Goal: Use online tool/utility: Utilize a website feature to perform a specific function

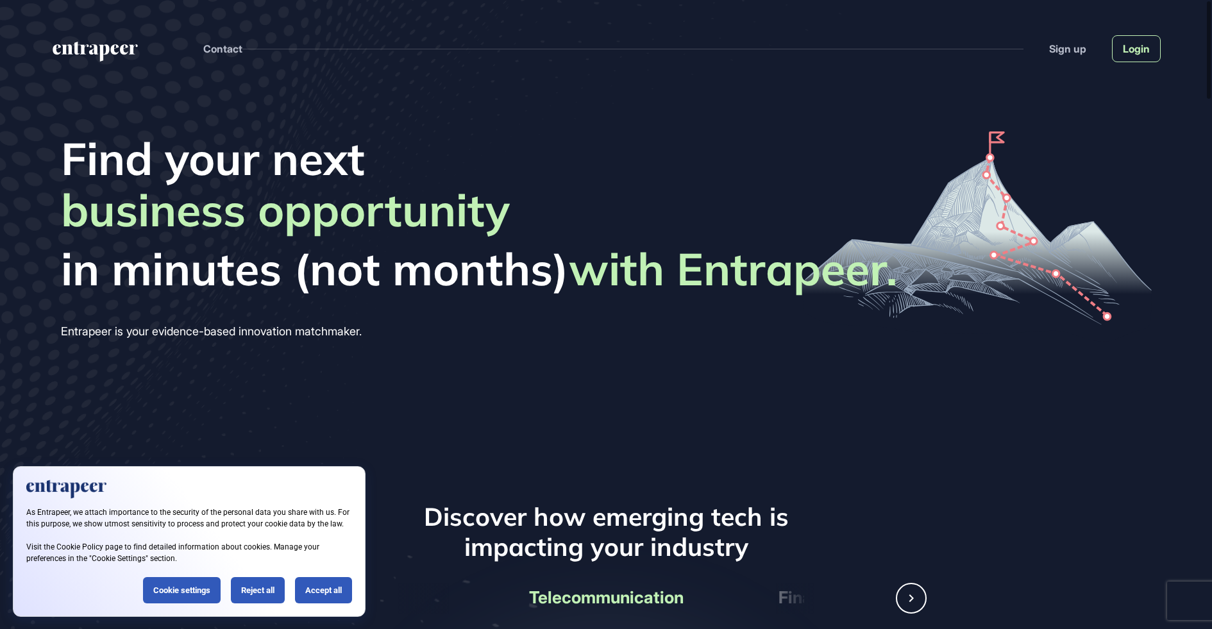
click at [1142, 56] on link "Login" at bounding box center [1136, 48] width 49 height 27
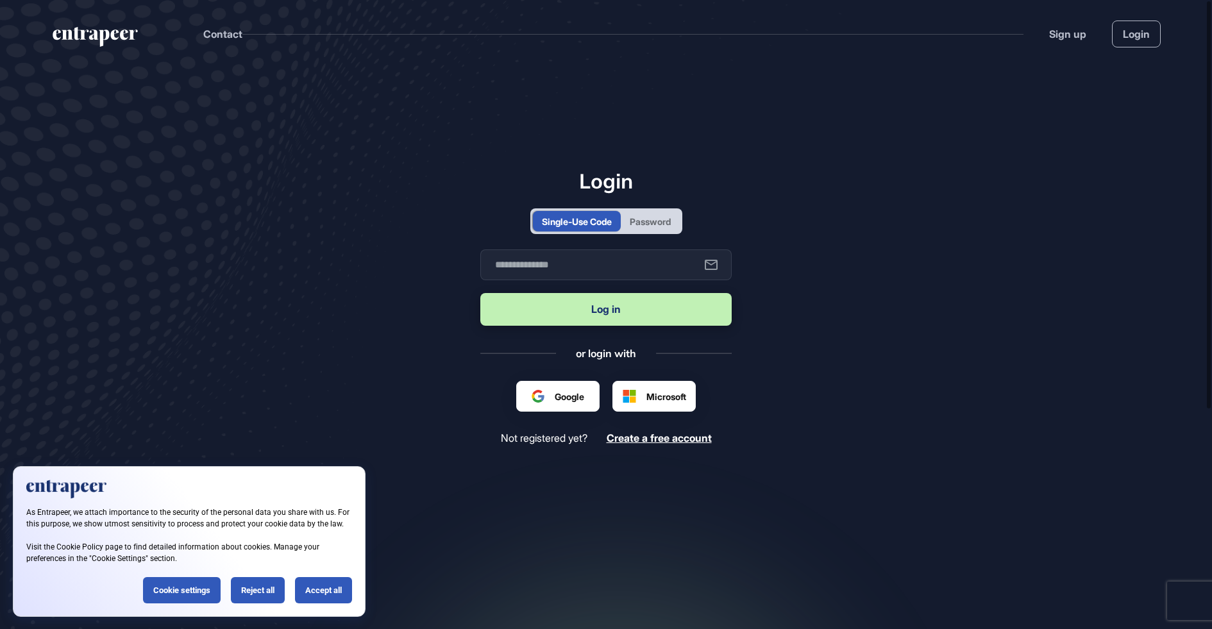
click at [647, 221] on div "Password" at bounding box center [650, 221] width 41 height 13
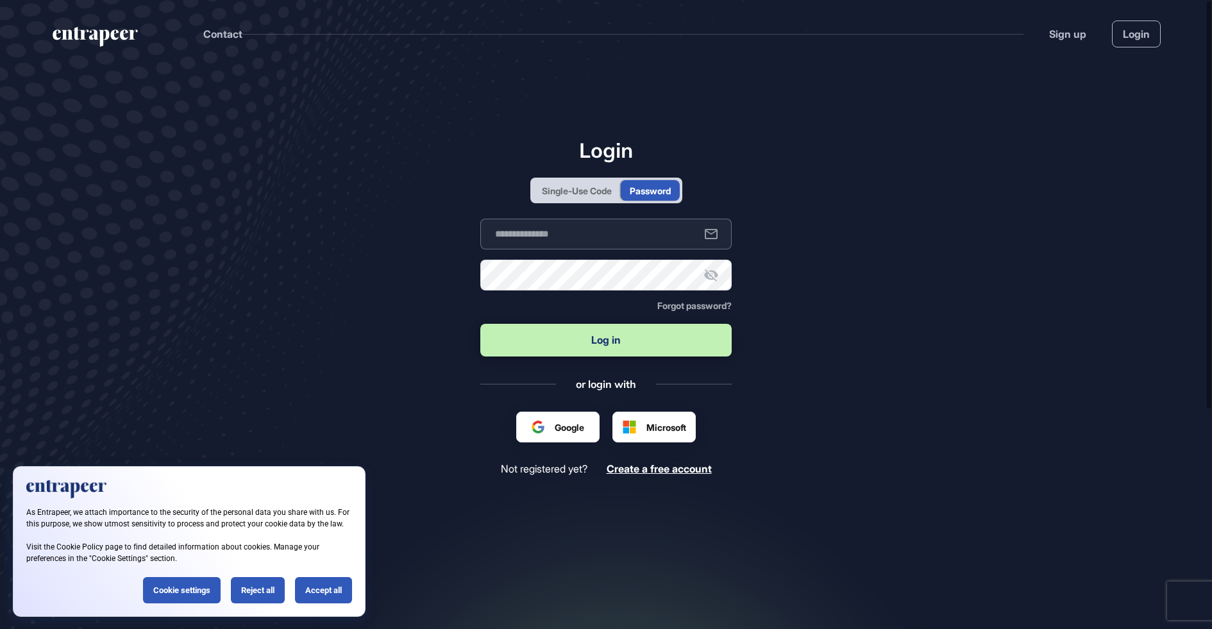
click at [604, 233] on input "text" at bounding box center [605, 234] width 251 height 31
type input "**********"
click at [590, 344] on button "Log in" at bounding box center [605, 340] width 251 height 33
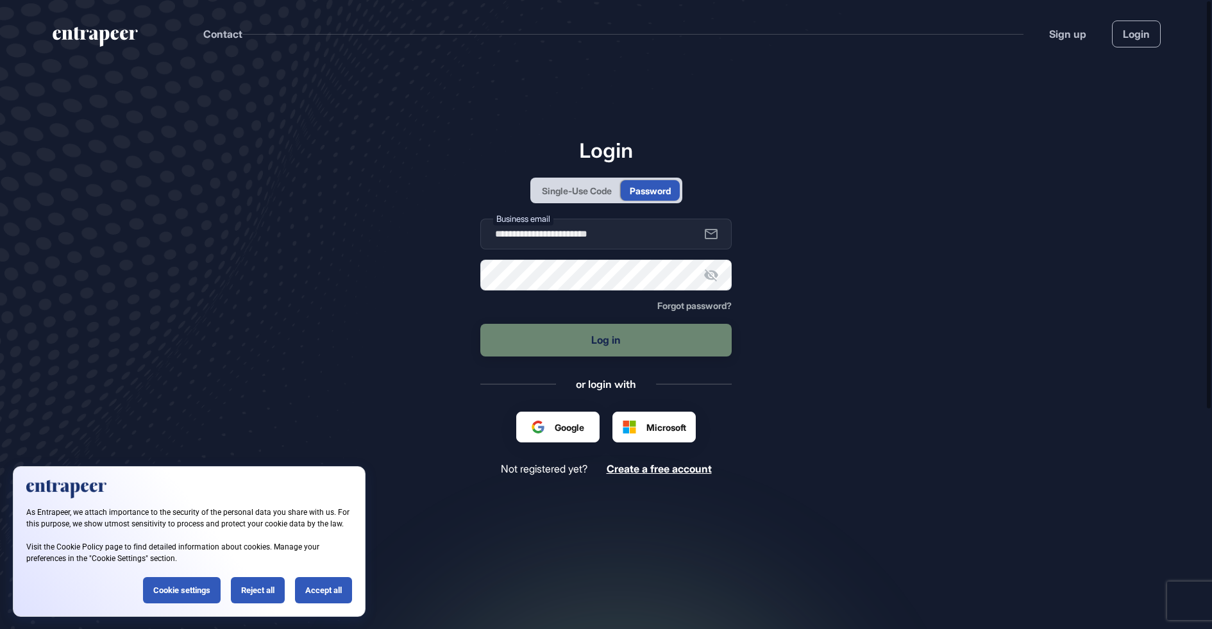
click at [346, 591] on div "Accept all" at bounding box center [323, 590] width 57 height 26
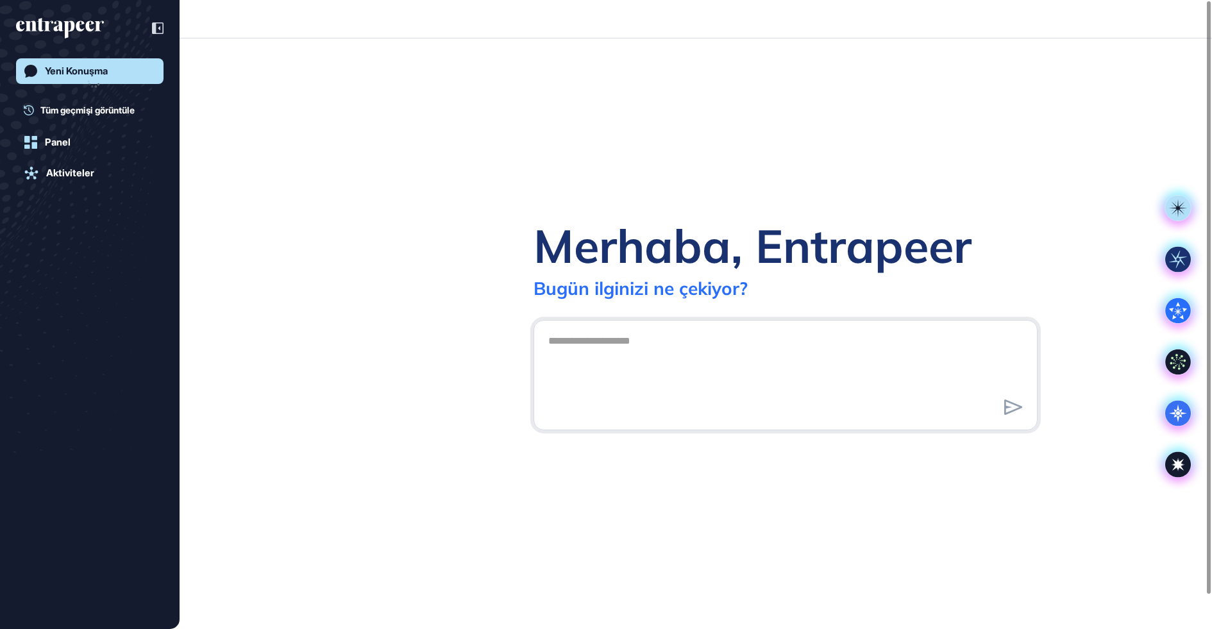
scroll to position [1, 1]
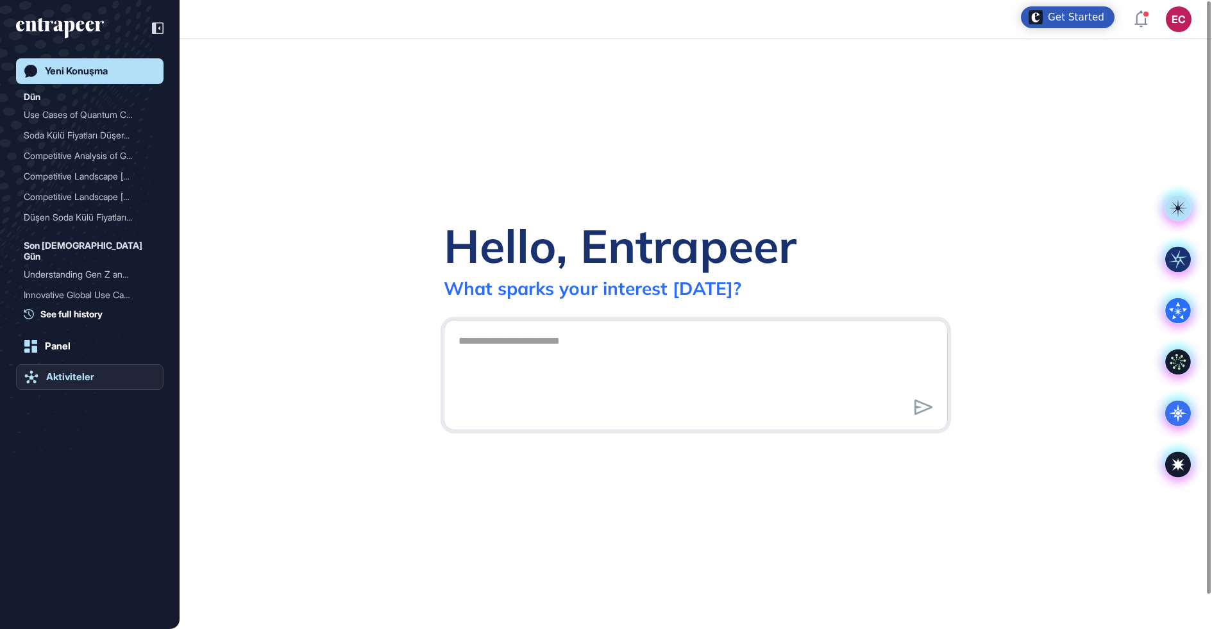
click at [47, 375] on div "Aktiviteler" at bounding box center [70, 377] width 48 height 12
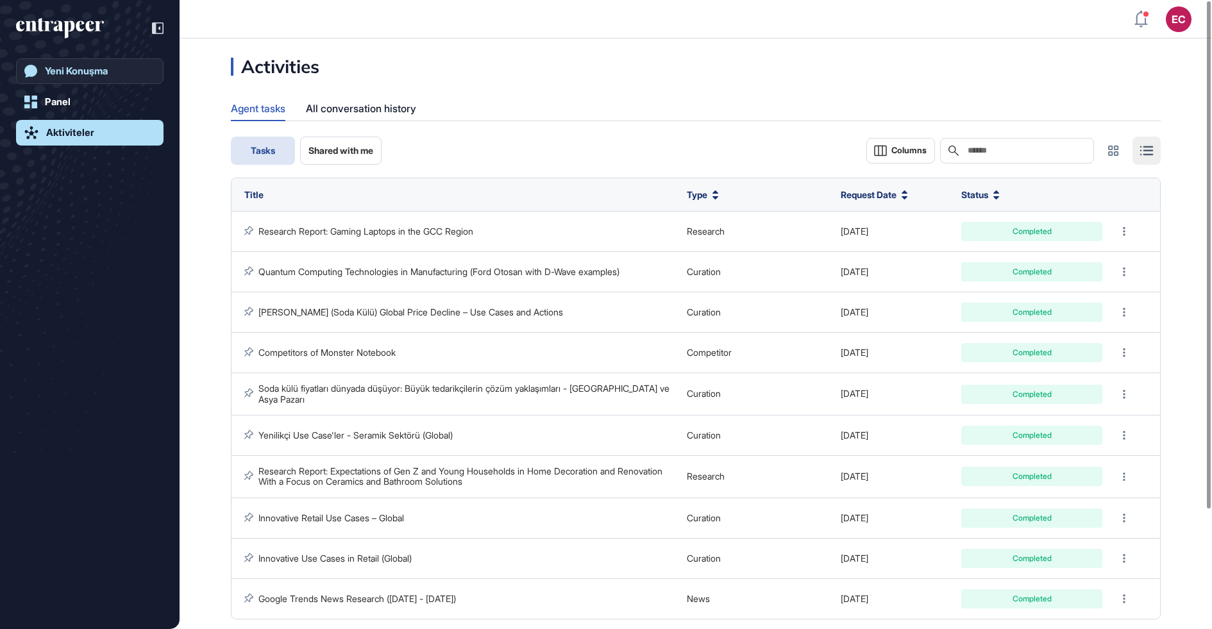
click at [80, 67] on div "Yeni Konuşma" at bounding box center [76, 71] width 63 height 12
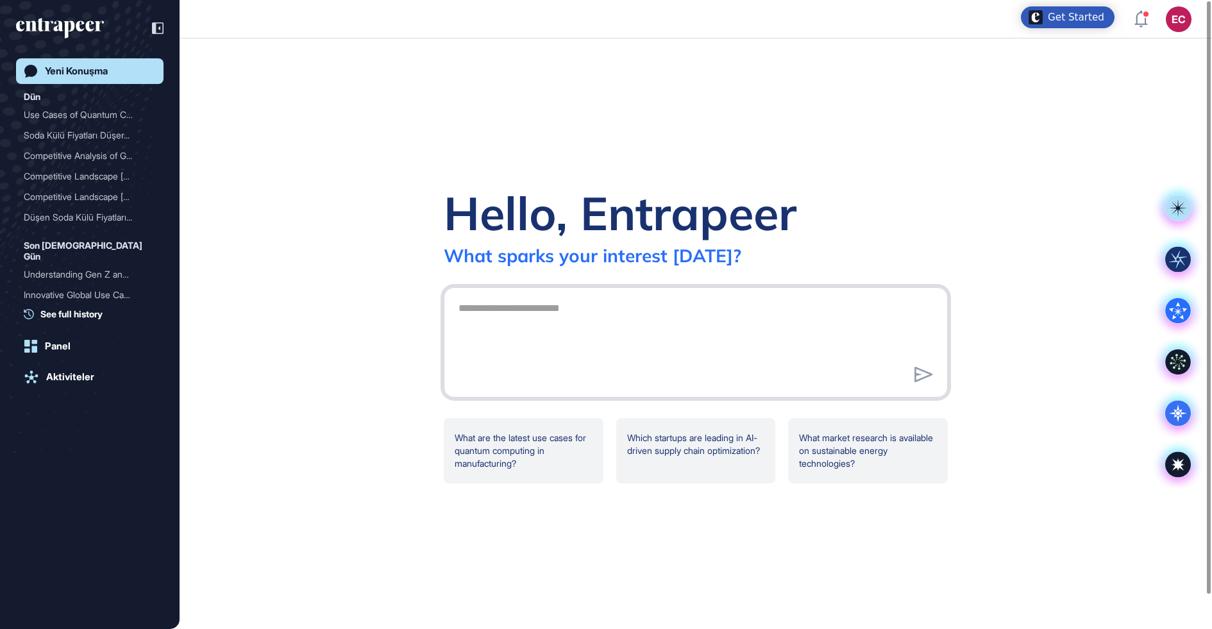
click at [652, 328] on textarea at bounding box center [696, 341] width 490 height 90
click at [551, 337] on textarea at bounding box center [696, 341] width 490 height 90
click at [1175, 461] on icon at bounding box center [1179, 465] width 26 height 26
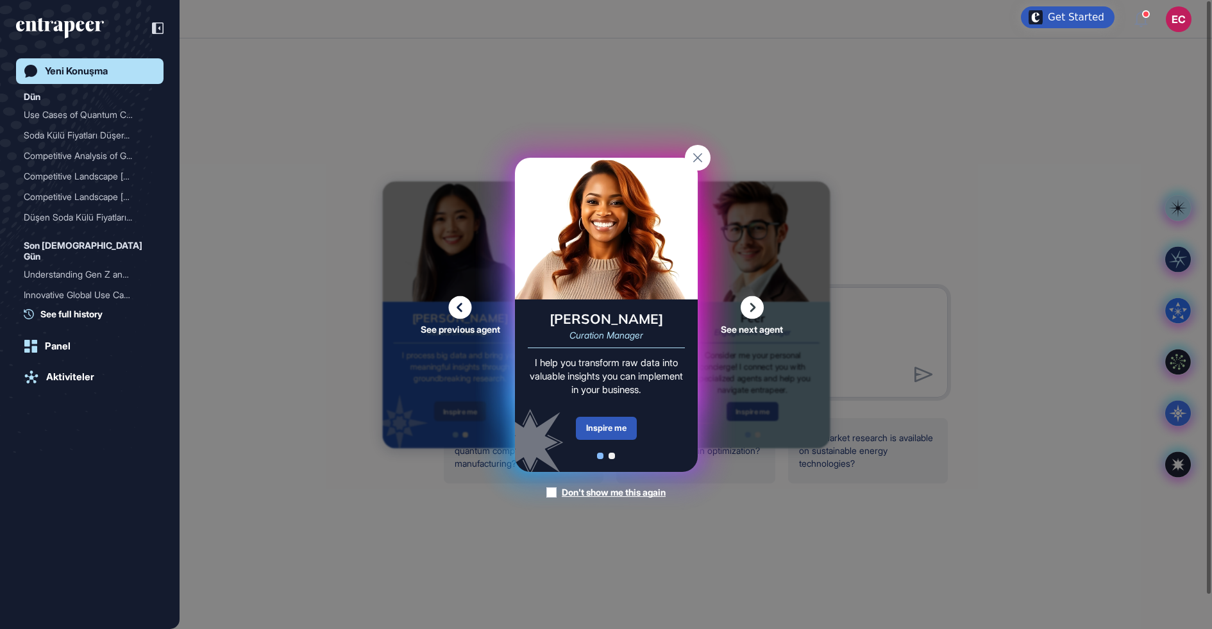
click at [568, 434] on div "[PERSON_NAME] Curation Manager I help you transform raw data into valuable insi…" at bounding box center [606, 386] width 183 height 173
click at [624, 426] on div "Inspire me" at bounding box center [606, 428] width 61 height 23
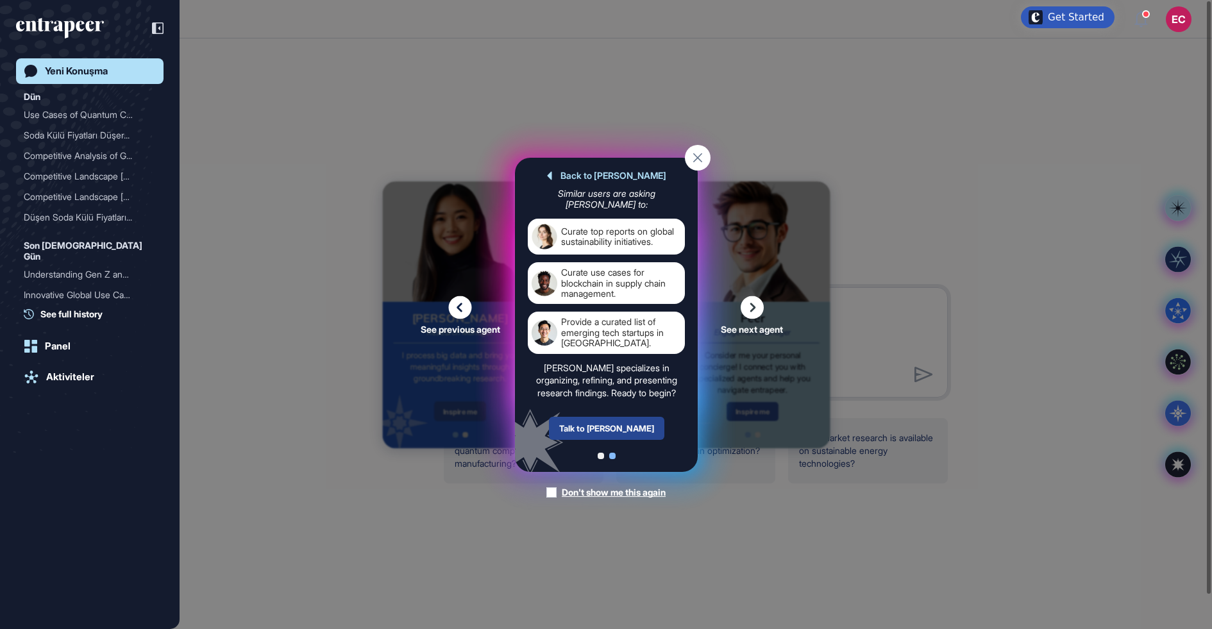
click at [602, 428] on div "Talk to [PERSON_NAME]" at bounding box center [605, 428] width 115 height 23
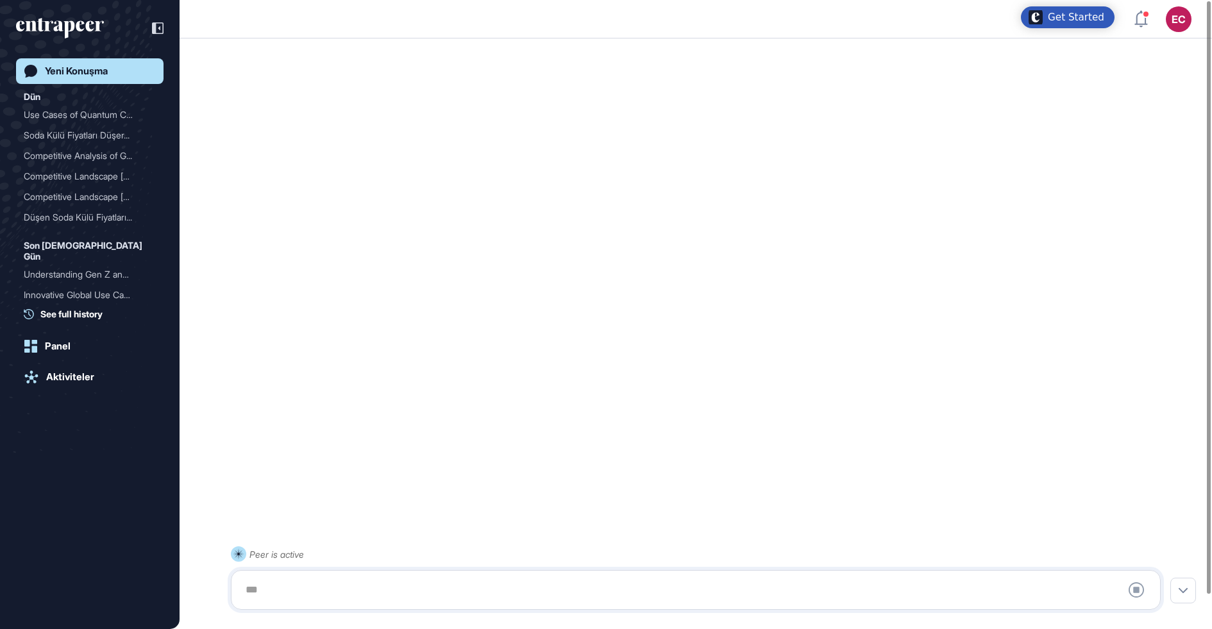
click at [386, 578] on div at bounding box center [696, 590] width 916 height 26
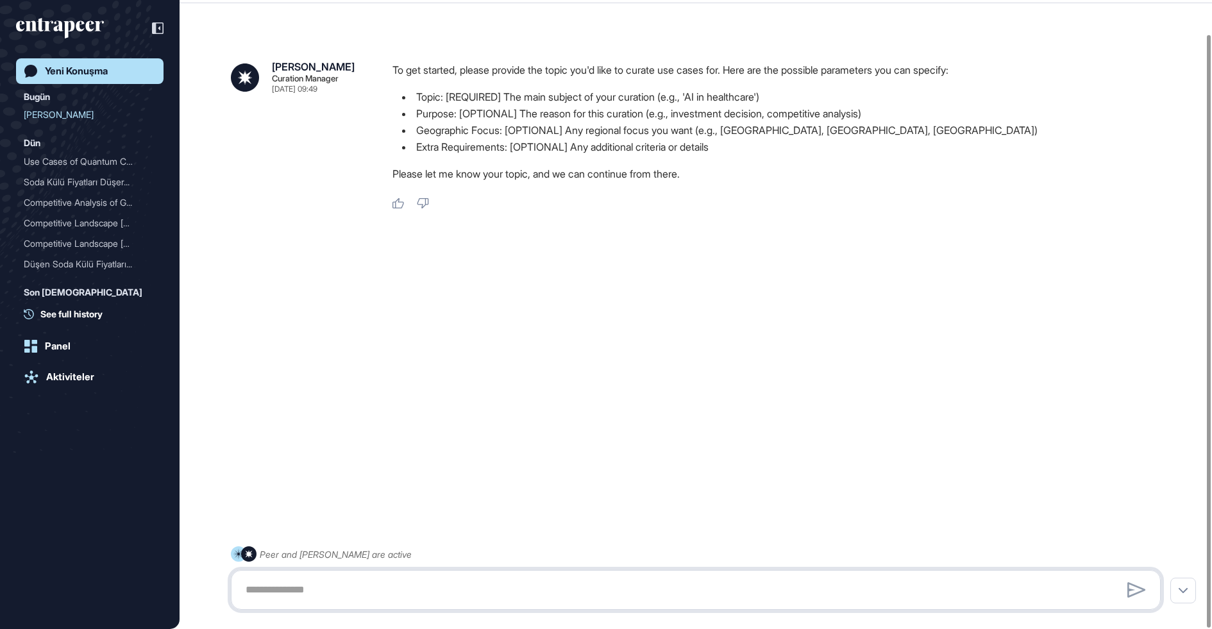
click at [369, 587] on textarea at bounding box center [696, 590] width 916 height 26
paste textarea "**********"
click at [246, 590] on textarea "**********" at bounding box center [696, 590] width 916 height 26
click at [581, 582] on textarea "**********" at bounding box center [696, 590] width 916 height 26
click at [575, 593] on textarea "**********" at bounding box center [696, 590] width 916 height 26
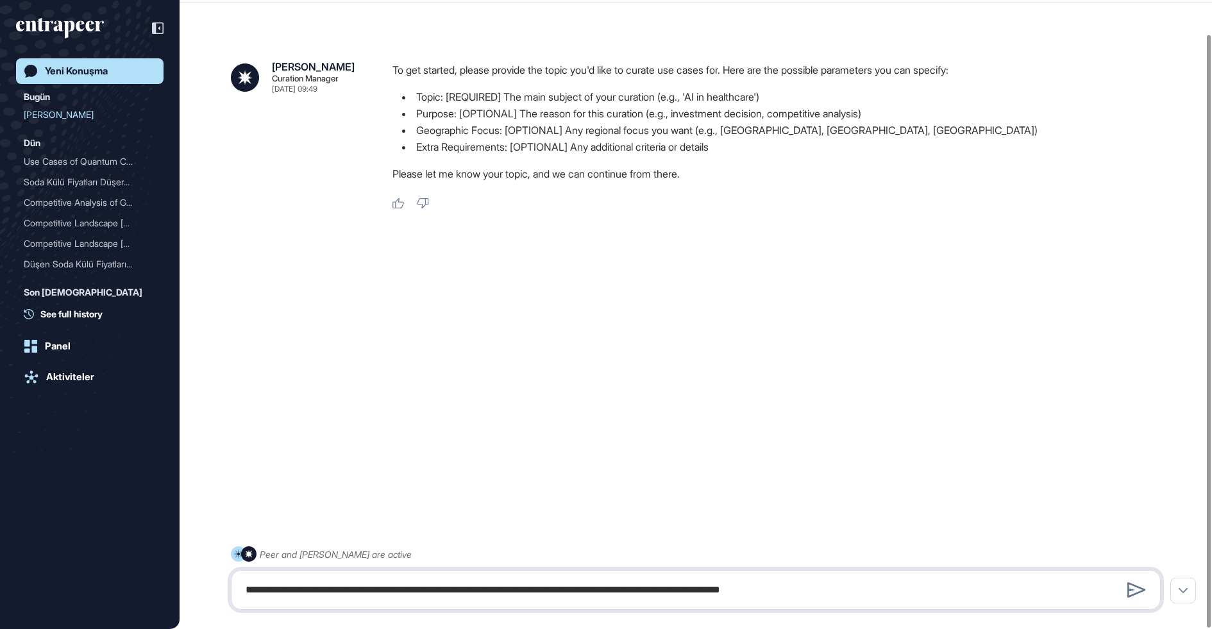
type textarea "**********"
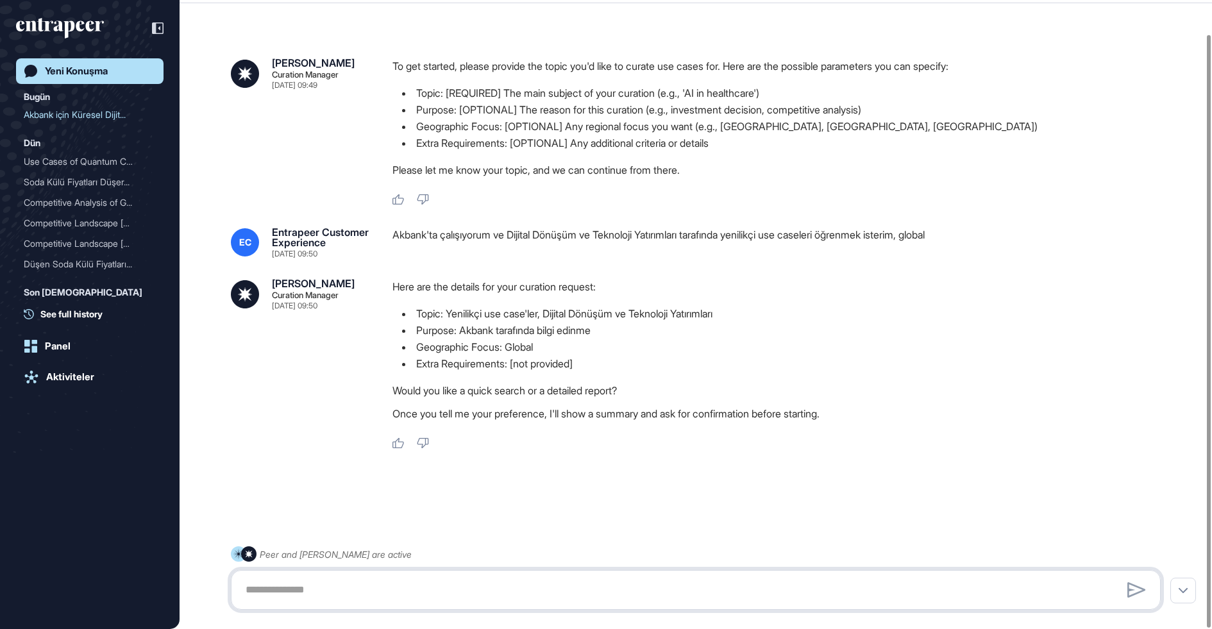
click at [446, 598] on textarea at bounding box center [696, 590] width 916 height 26
type textarea "**********"
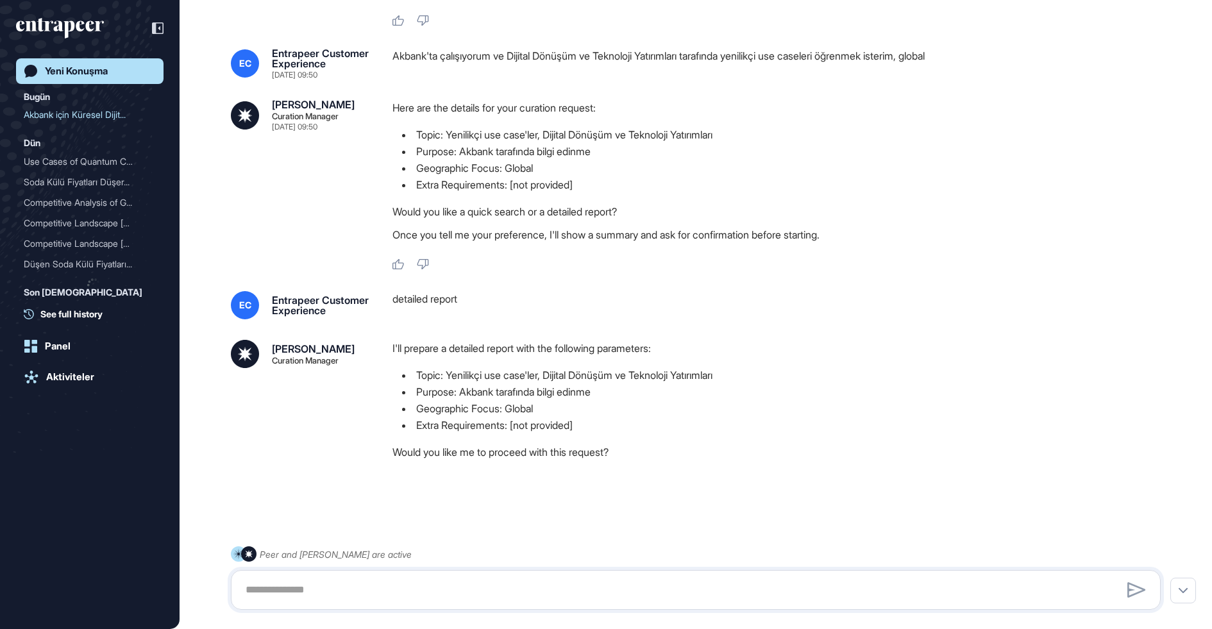
scroll to position [225, 0]
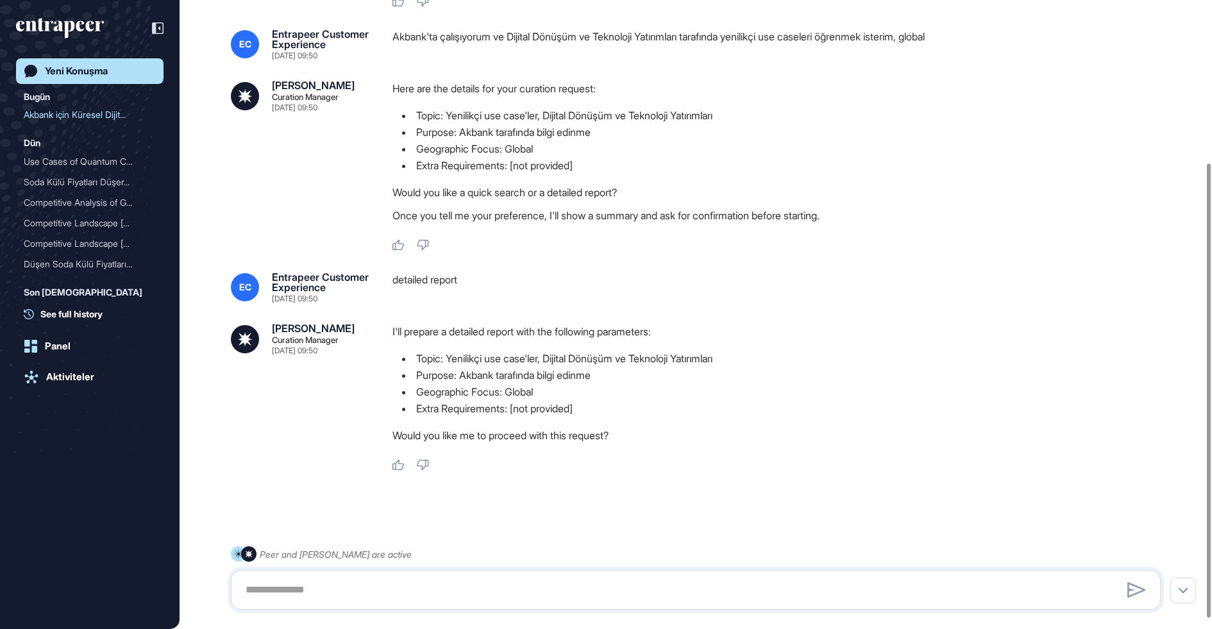
click at [480, 576] on div at bounding box center [696, 590] width 930 height 40
click at [479, 586] on textarea at bounding box center [696, 590] width 916 height 26
type textarea "*******"
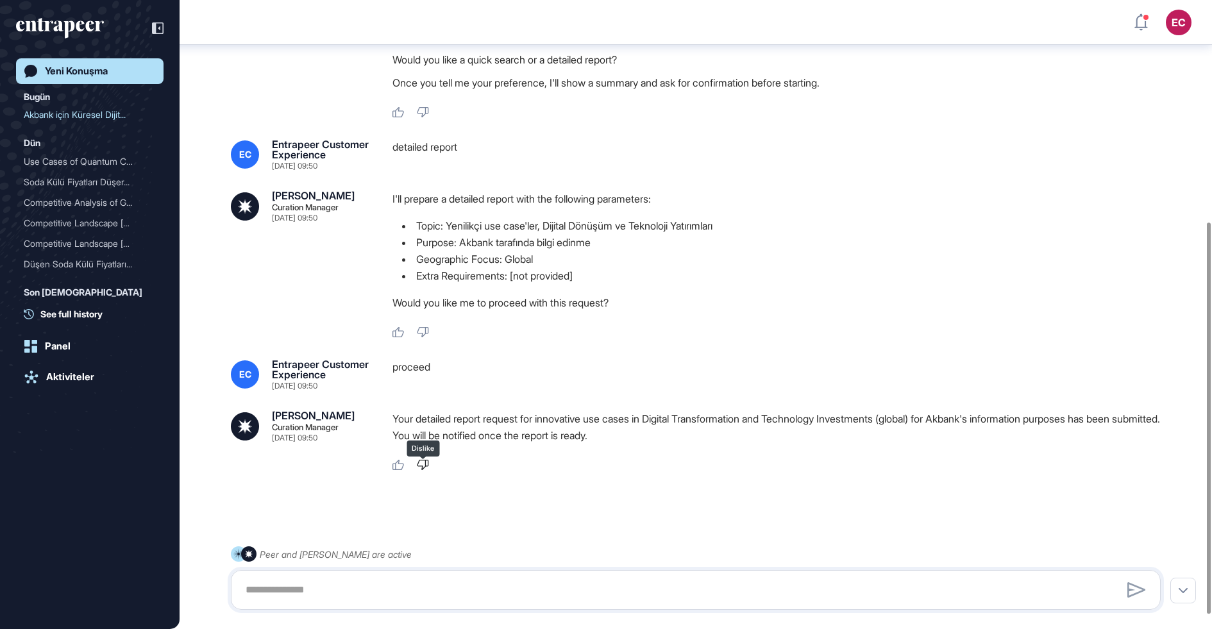
scroll to position [364, 0]
click at [497, 429] on p "Your detailed report request for innovative use cases in Digital Transformation…" at bounding box center [782, 427] width 779 height 33
click at [75, 73] on div "Yeni Konuşma" at bounding box center [76, 71] width 63 height 12
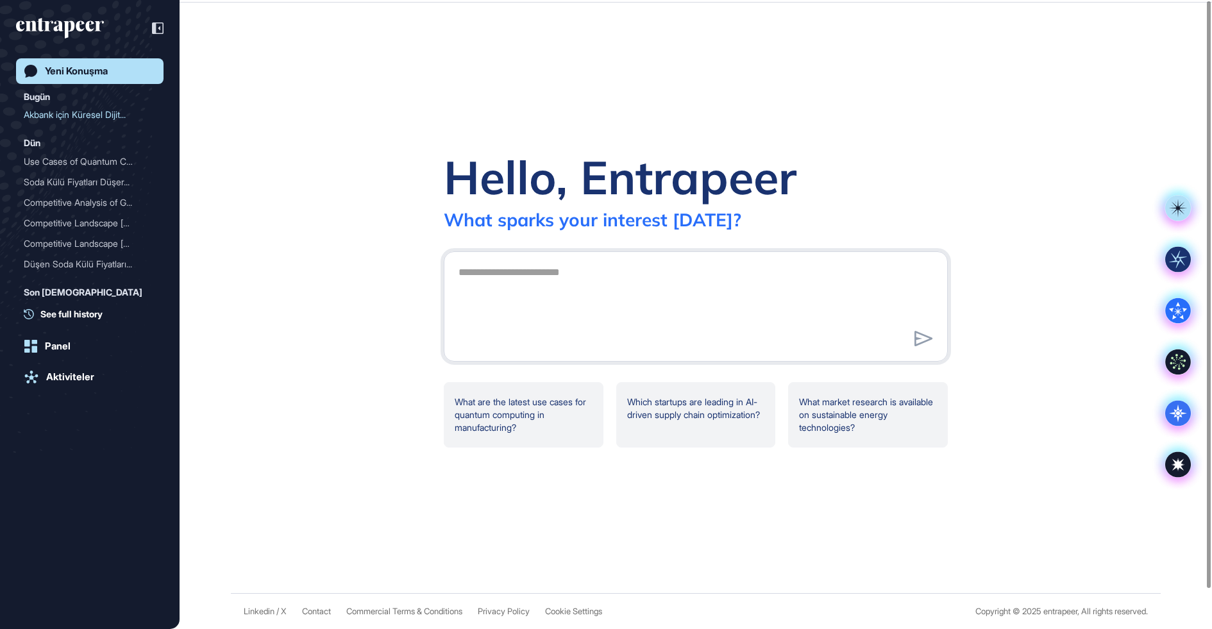
scroll to position [0, 0]
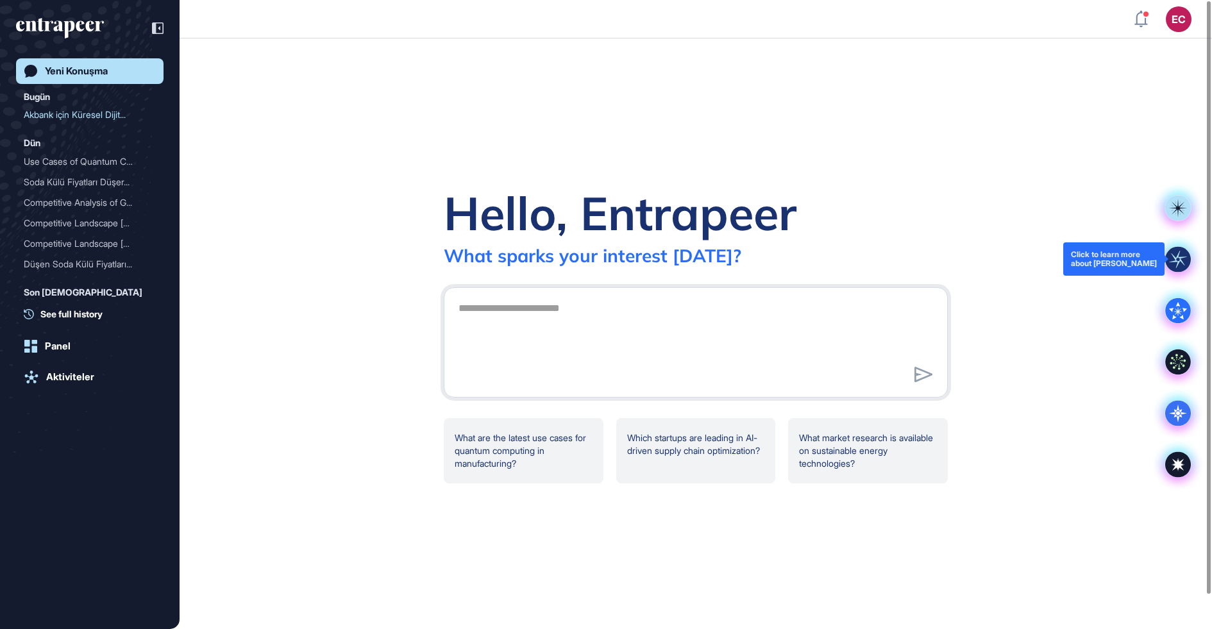
click at [1175, 258] on icon at bounding box center [1177, 258] width 17 height 17
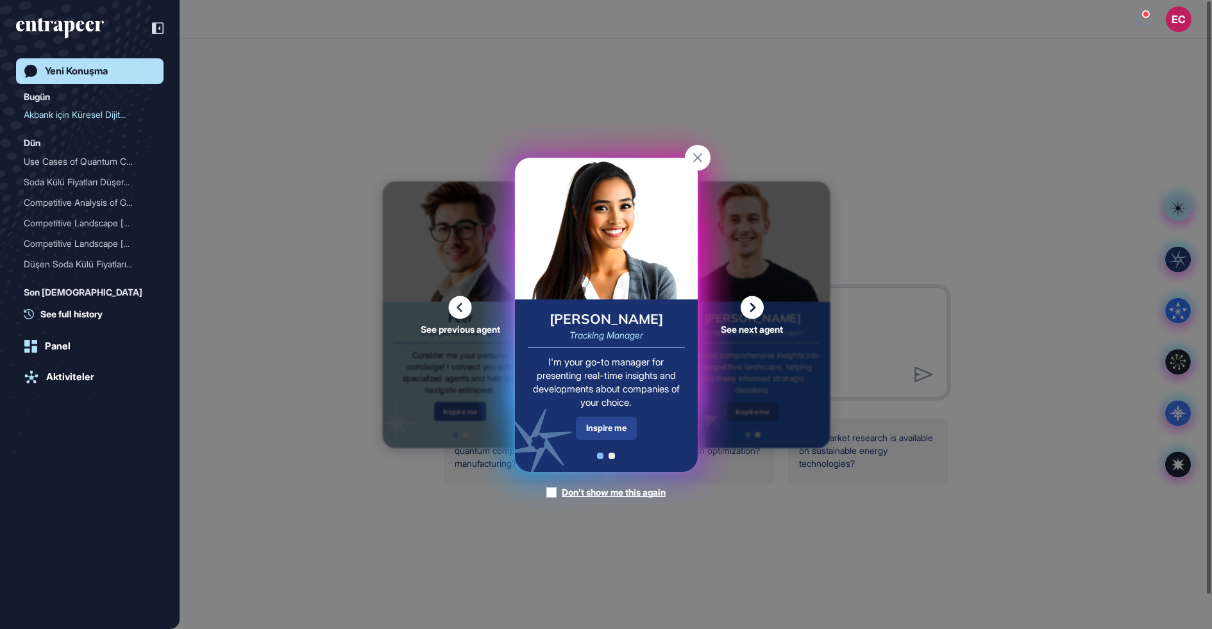
click at [613, 434] on div "Inspire me" at bounding box center [606, 428] width 61 height 22
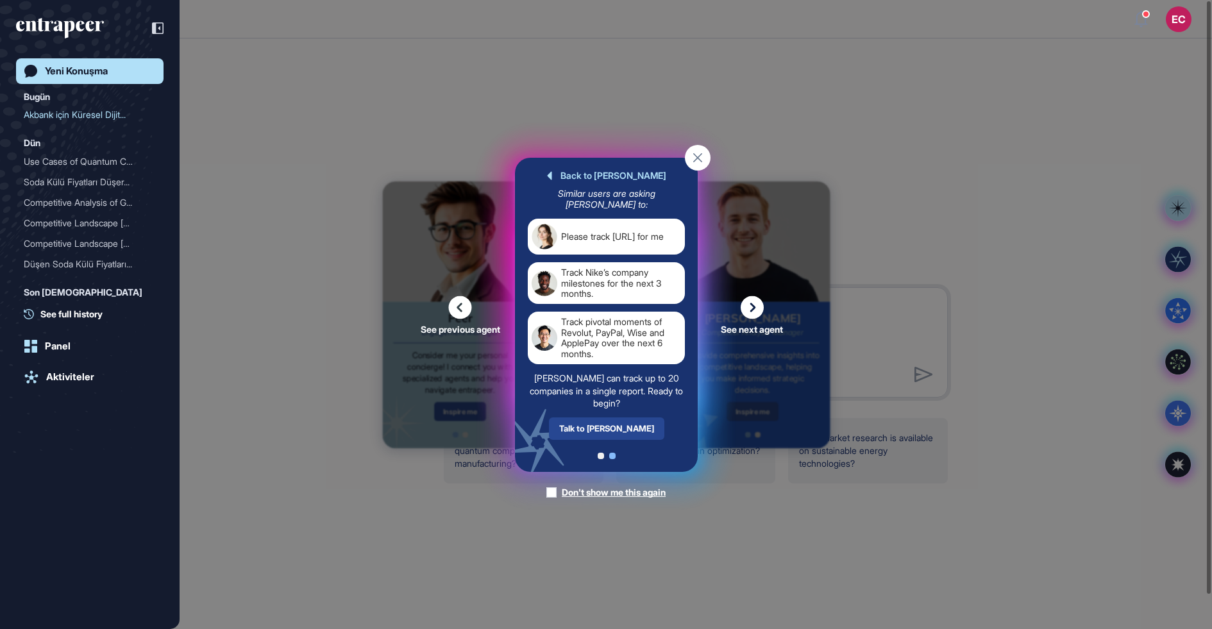
click at [607, 432] on div "Talk to [PERSON_NAME]" at bounding box center [605, 428] width 115 height 22
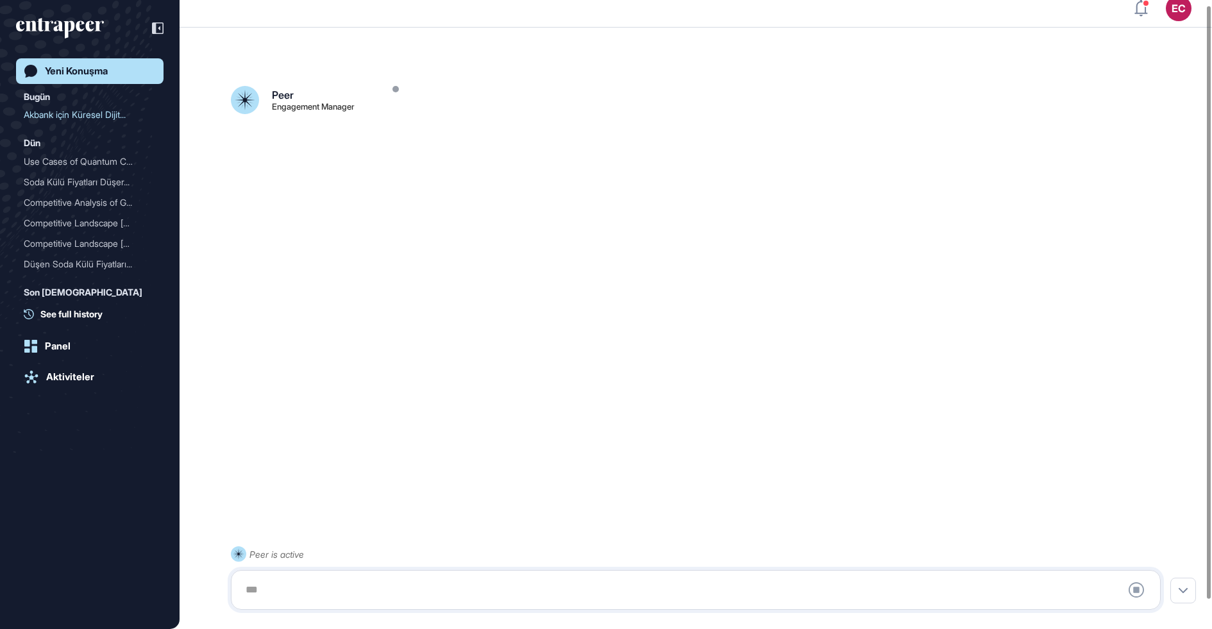
scroll to position [35, 0]
click at [384, 579] on div at bounding box center [696, 590] width 916 height 26
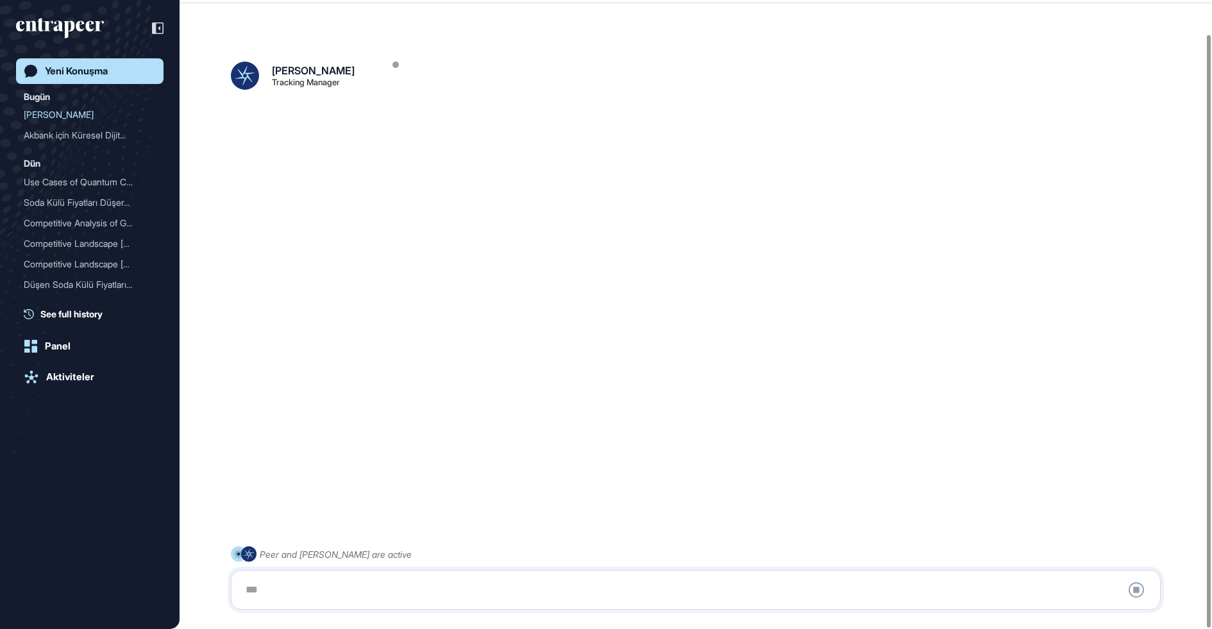
click at [348, 587] on div at bounding box center [696, 590] width 916 height 26
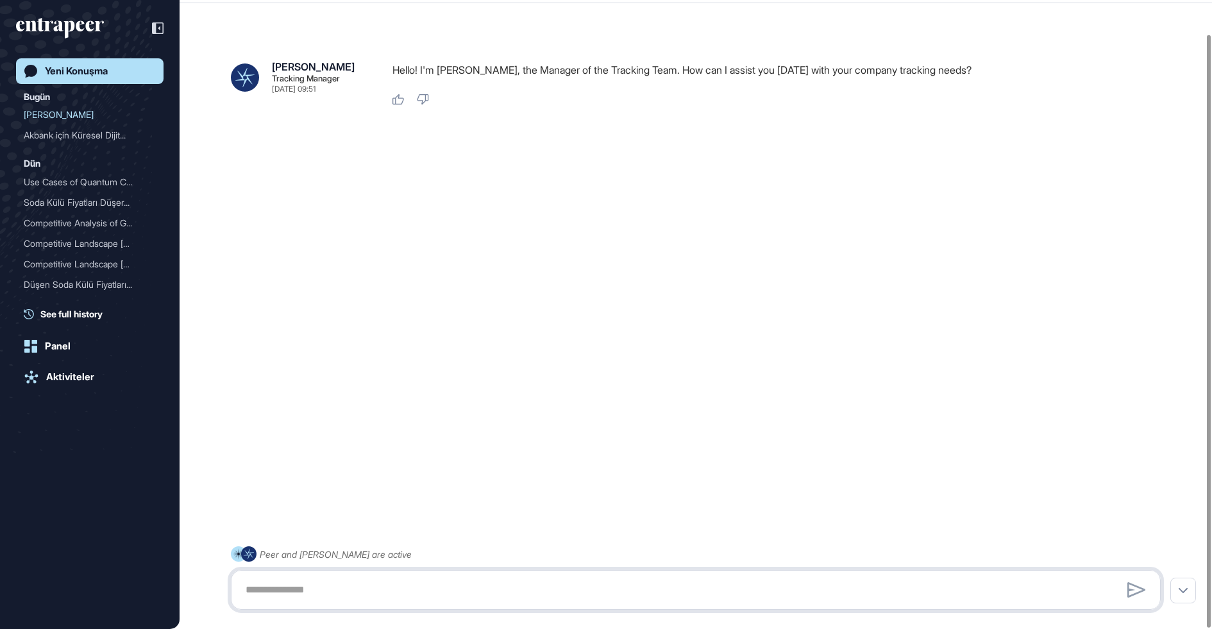
click at [348, 587] on textarea at bounding box center [696, 590] width 916 height 26
type textarea "**********"
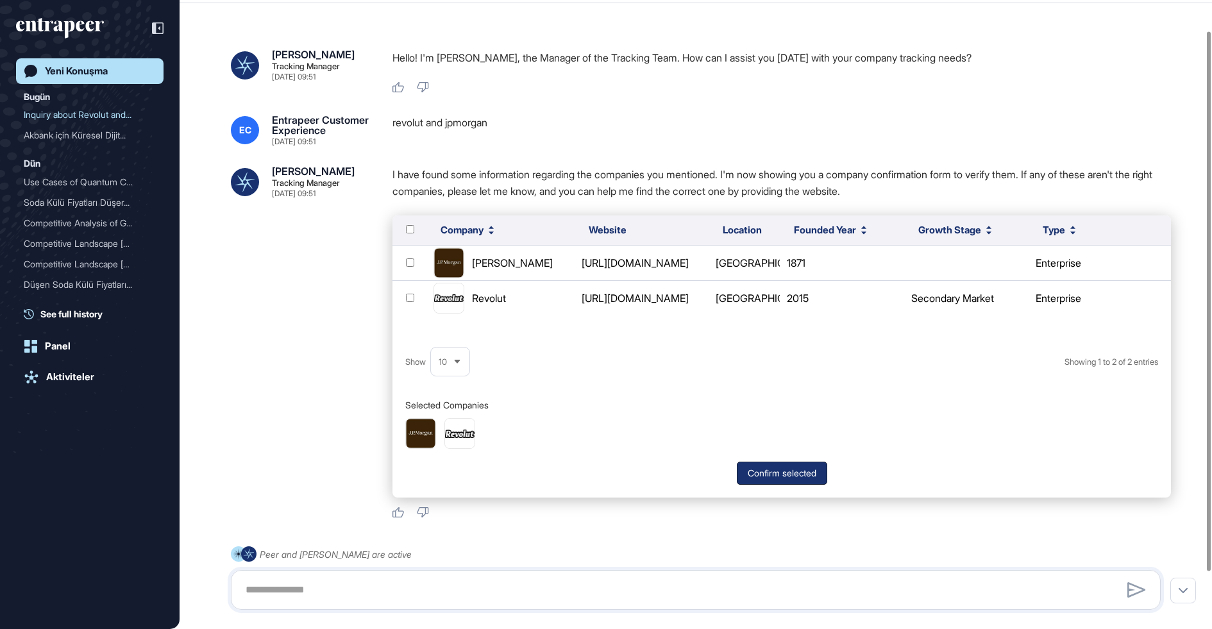
click at [761, 485] on button "Confirm selected" at bounding box center [782, 473] width 90 height 23
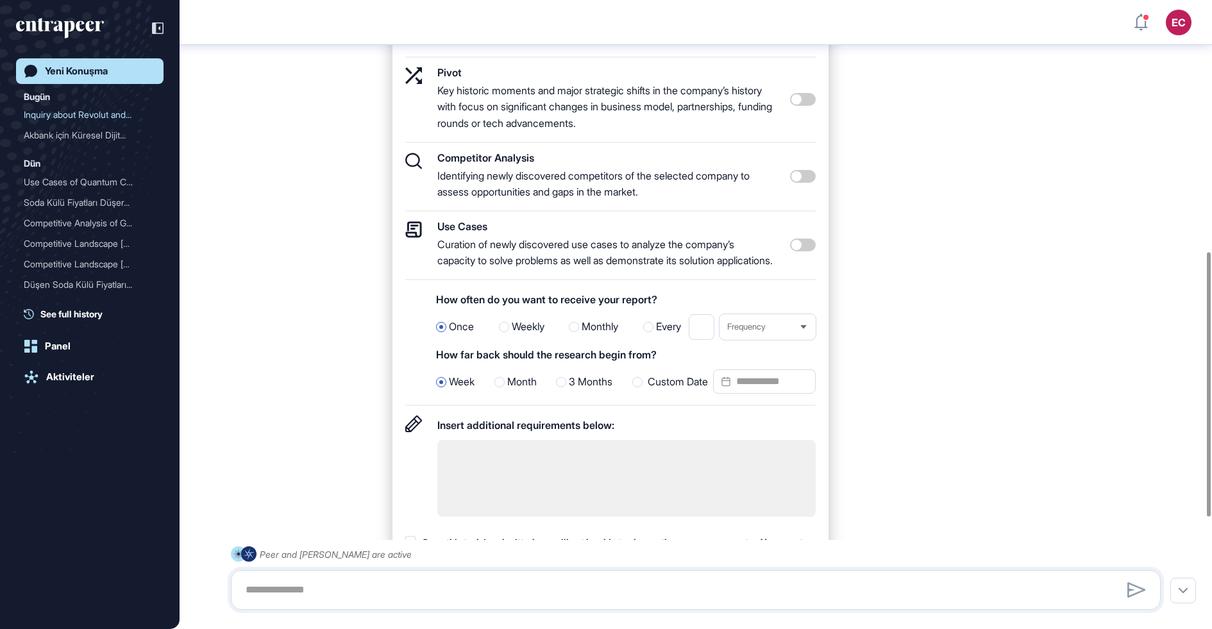
scroll to position [563, 0]
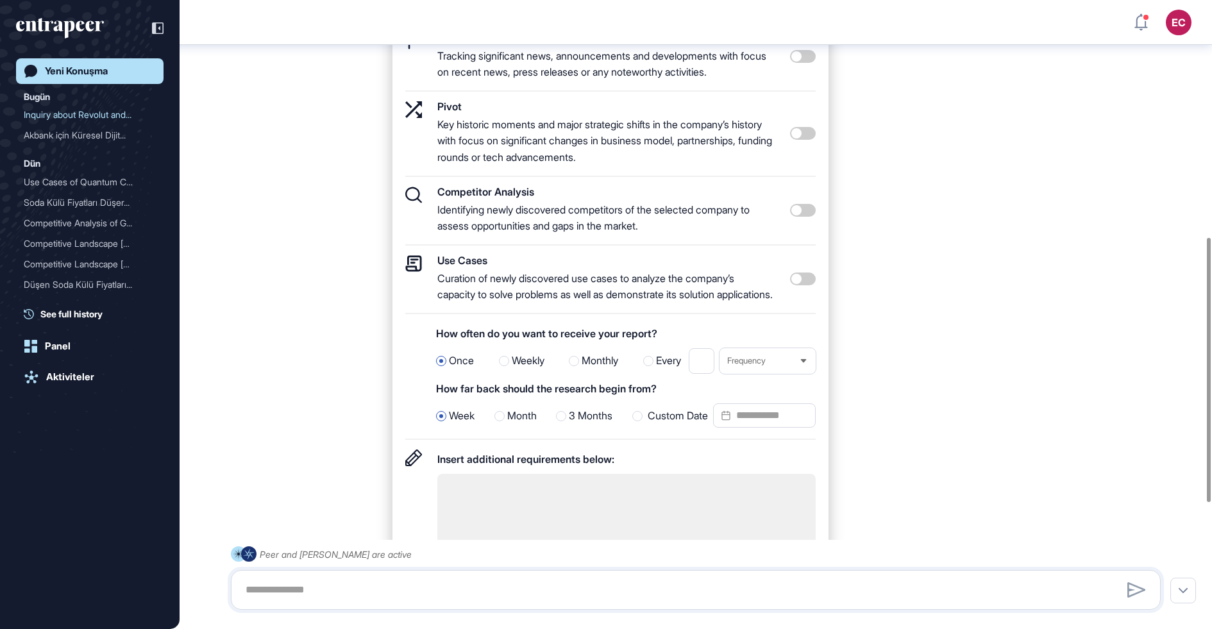
click at [787, 255] on div "Competitor Analysis Identifying newly discovered competitors of the selected co…" at bounding box center [610, 284] width 411 height 59
click at [799, 214] on span at bounding box center [803, 210] width 26 height 13
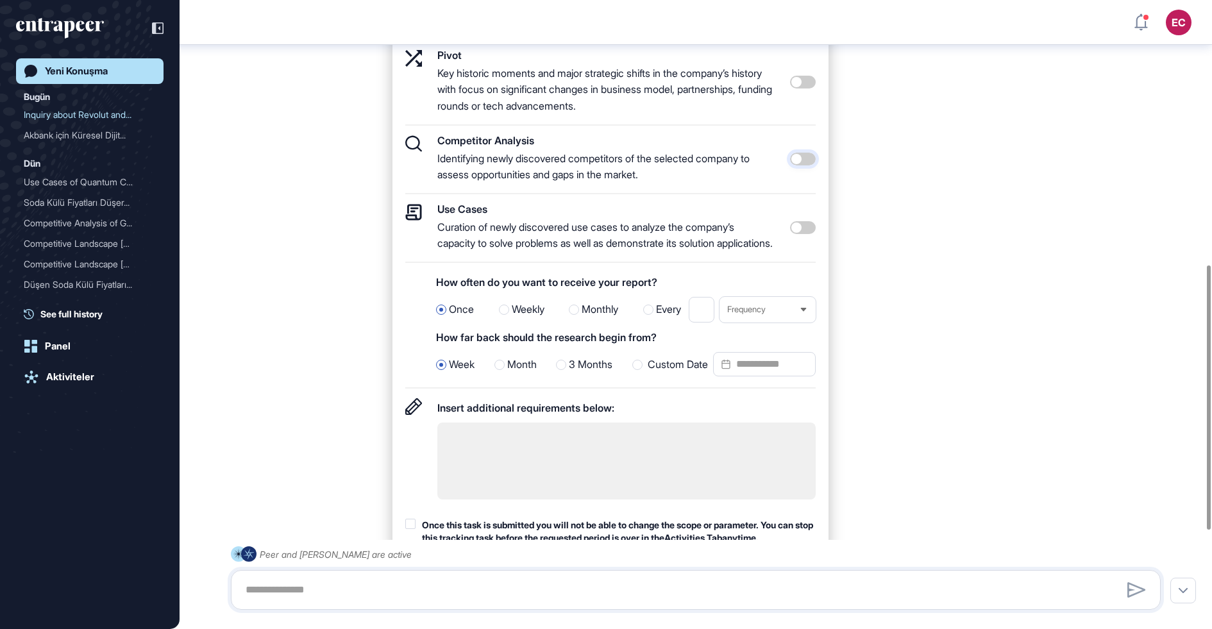
scroll to position [633, 0]
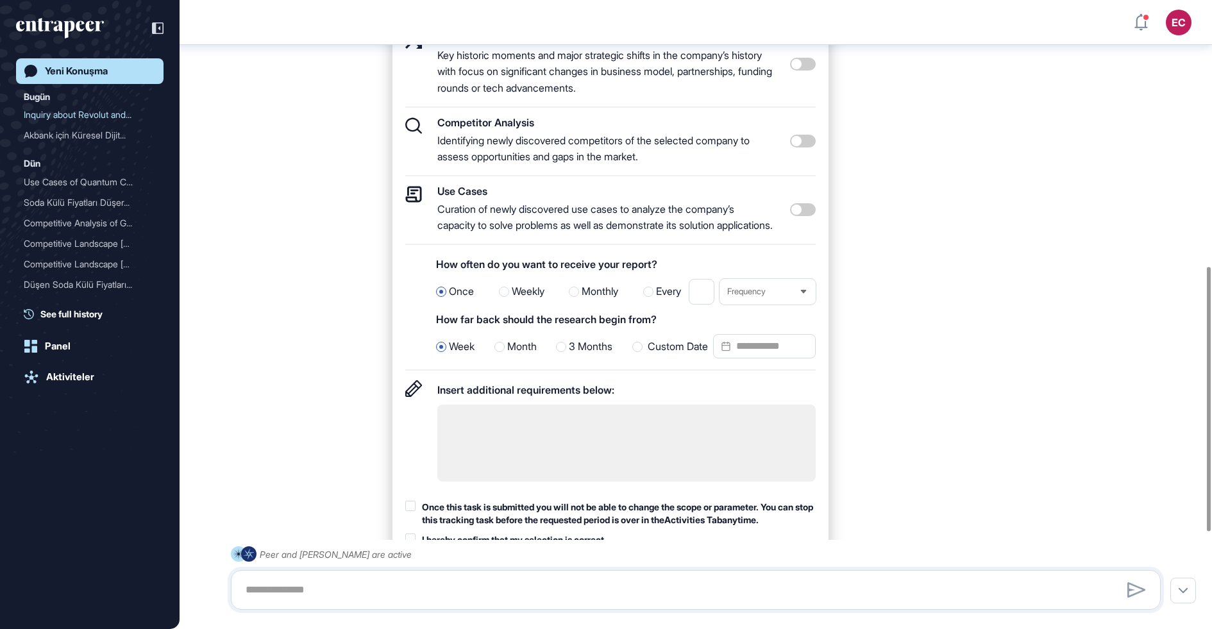
click at [577, 355] on span "3 Months" at bounding box center [591, 347] width 44 height 17
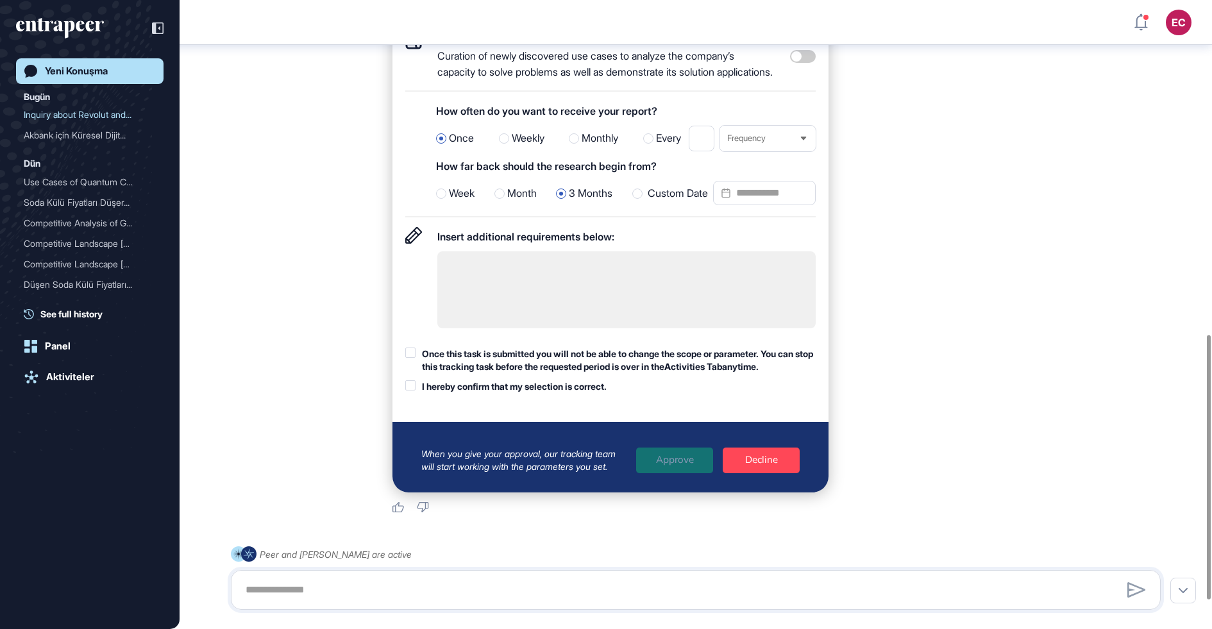
scroll to position [799, 0]
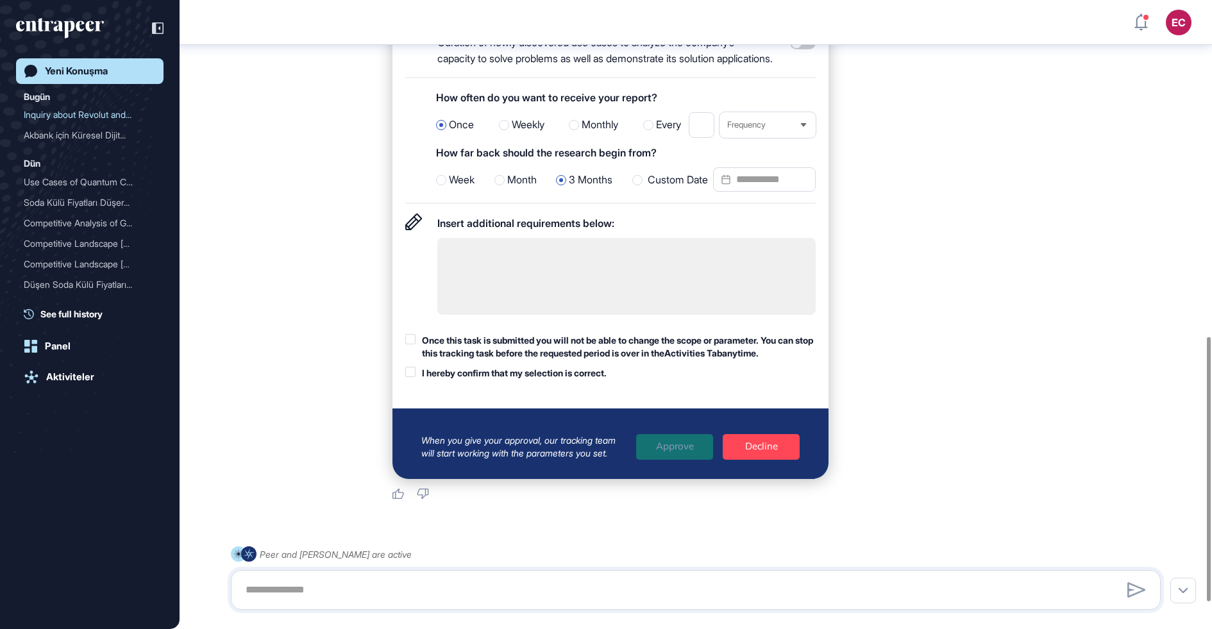
click at [568, 359] on div "Once this task is submitted you will not be able to change the scope or paramet…" at bounding box center [619, 346] width 394 height 25
click at [570, 380] on div "I hereby confirm that my selection is correct." at bounding box center [514, 373] width 185 height 13
click at [667, 460] on div "Approve" at bounding box center [674, 447] width 77 height 26
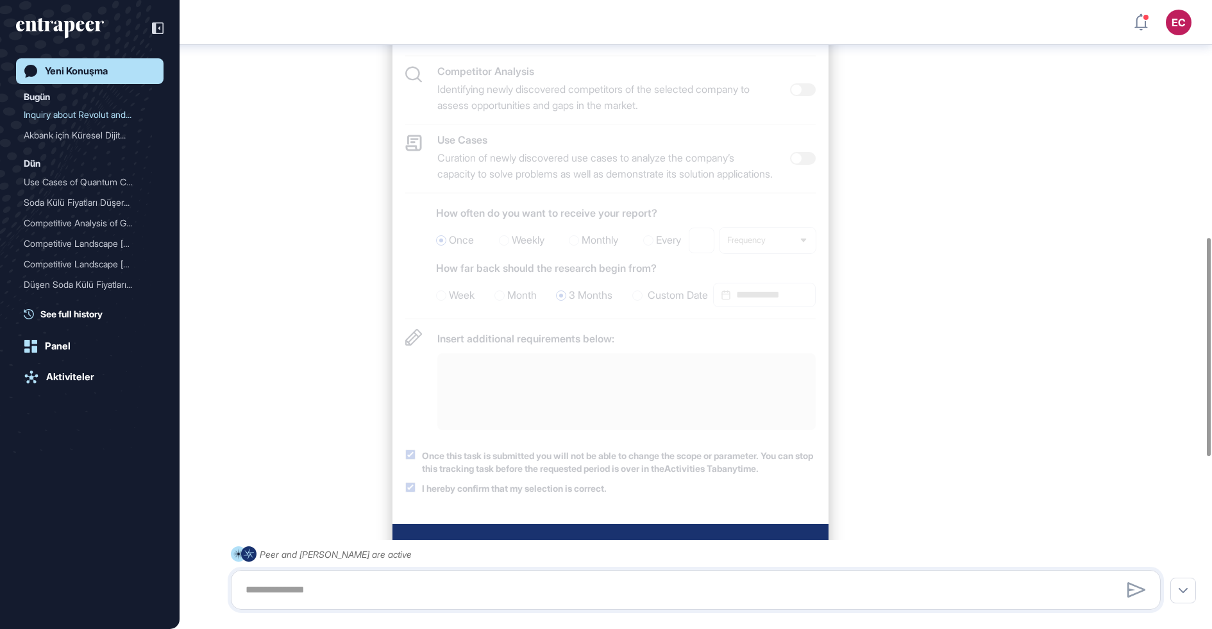
scroll to position [683, 0]
click at [31, 71] on icon at bounding box center [30, 71] width 13 height 13
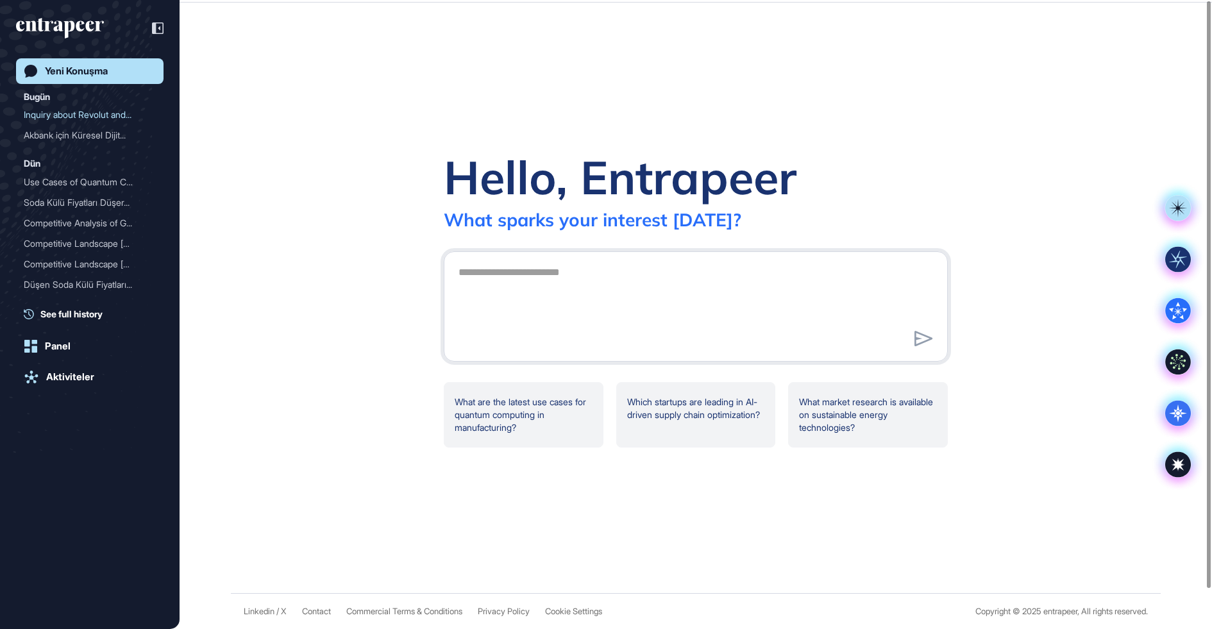
scroll to position [0, 0]
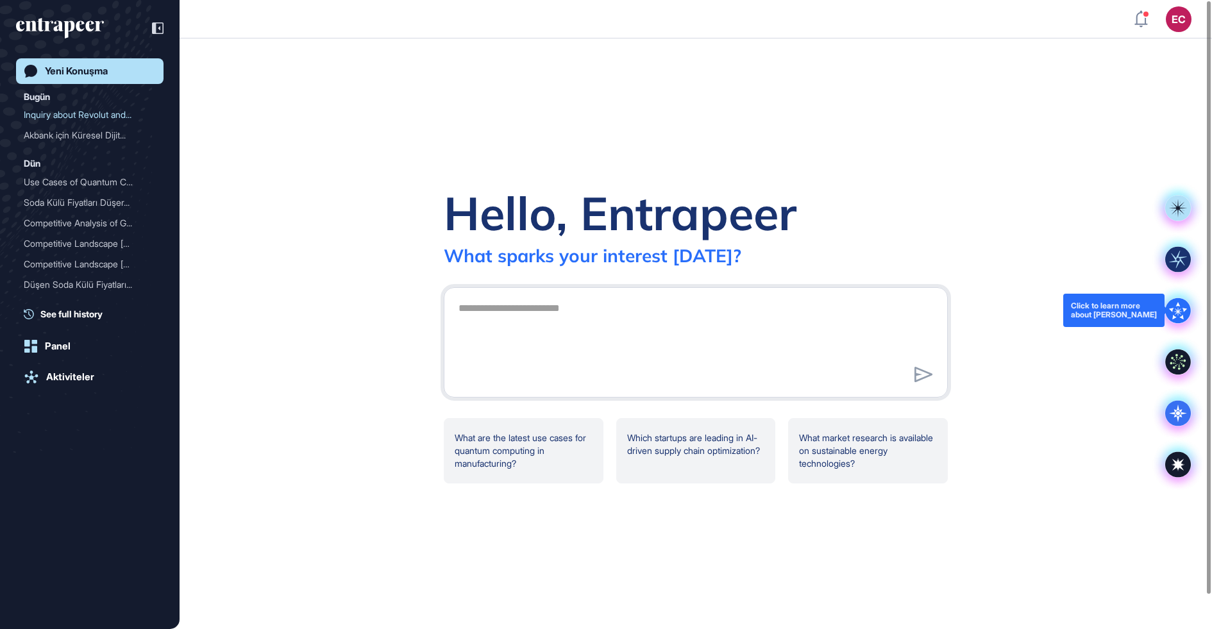
click at [1178, 307] on icon at bounding box center [1179, 311] width 26 height 26
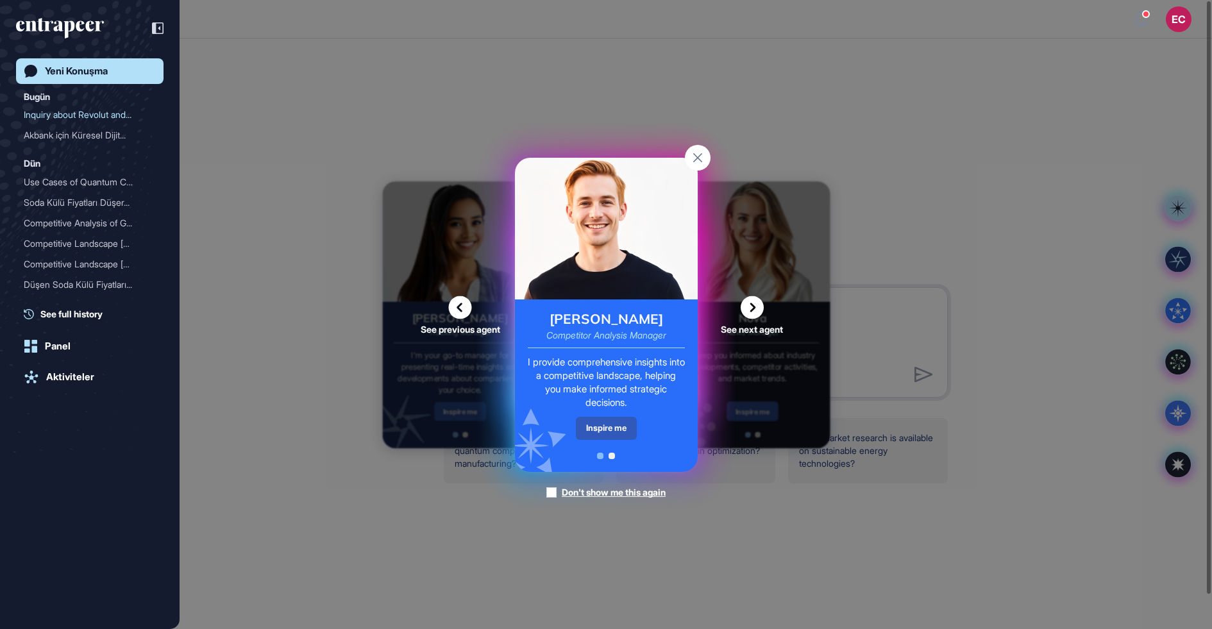
click at [579, 411] on div "[PERSON_NAME] Competitor Analysis Manager I provide comprehensive insights into…" at bounding box center [606, 386] width 183 height 173
click at [598, 426] on div "Inspire me" at bounding box center [606, 428] width 61 height 22
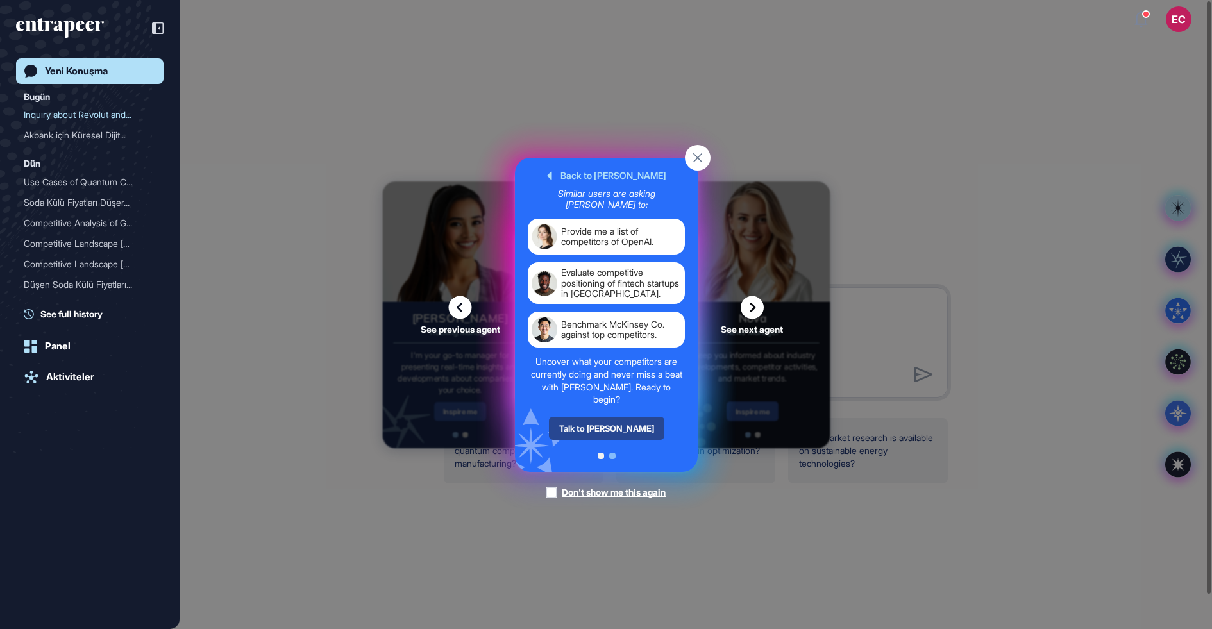
click at [598, 423] on div "Talk to [PERSON_NAME]" at bounding box center [605, 428] width 115 height 23
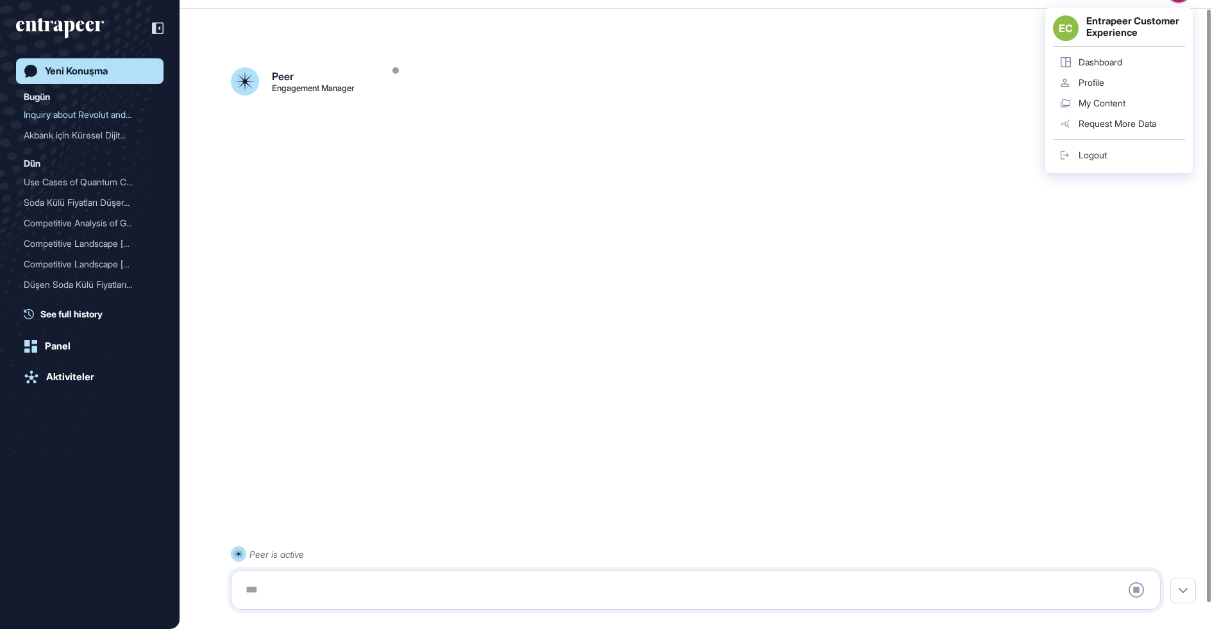
scroll to position [35, 0]
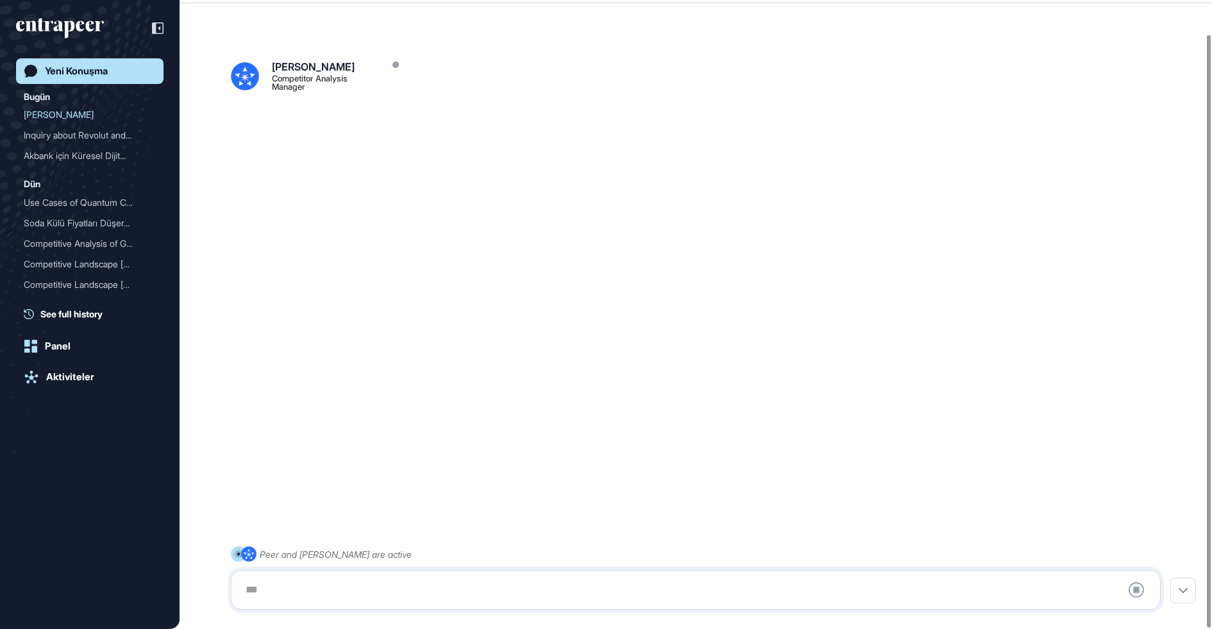
click at [359, 577] on div at bounding box center [696, 590] width 916 height 26
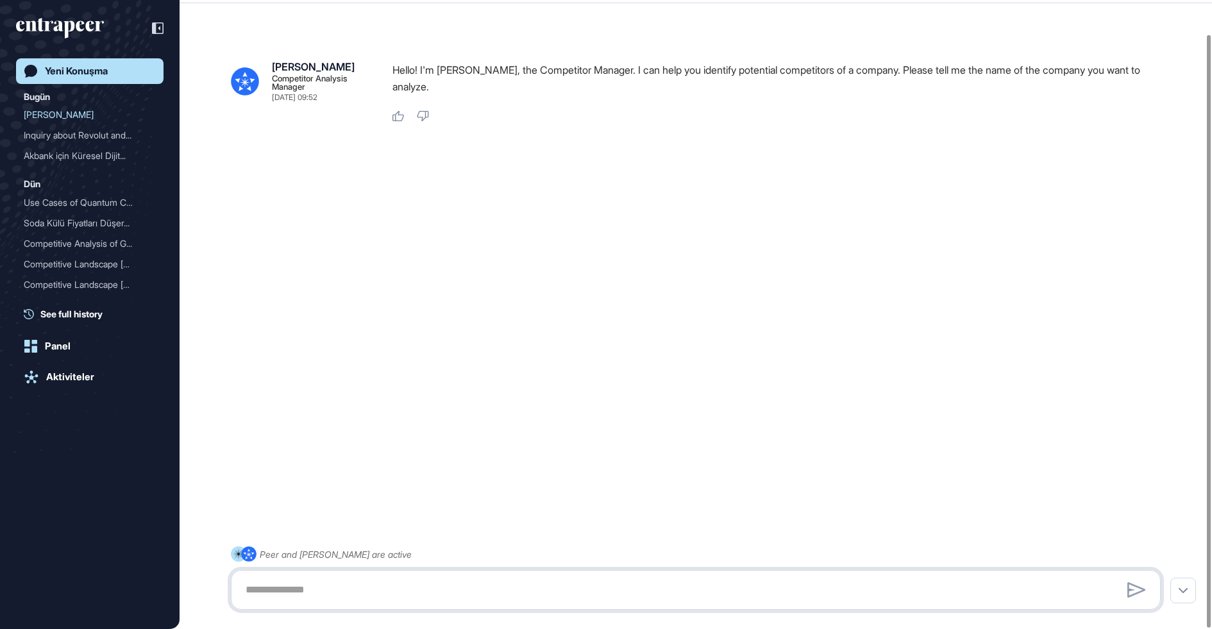
click at [318, 584] on textarea at bounding box center [696, 590] width 916 height 26
type textarea "*******"
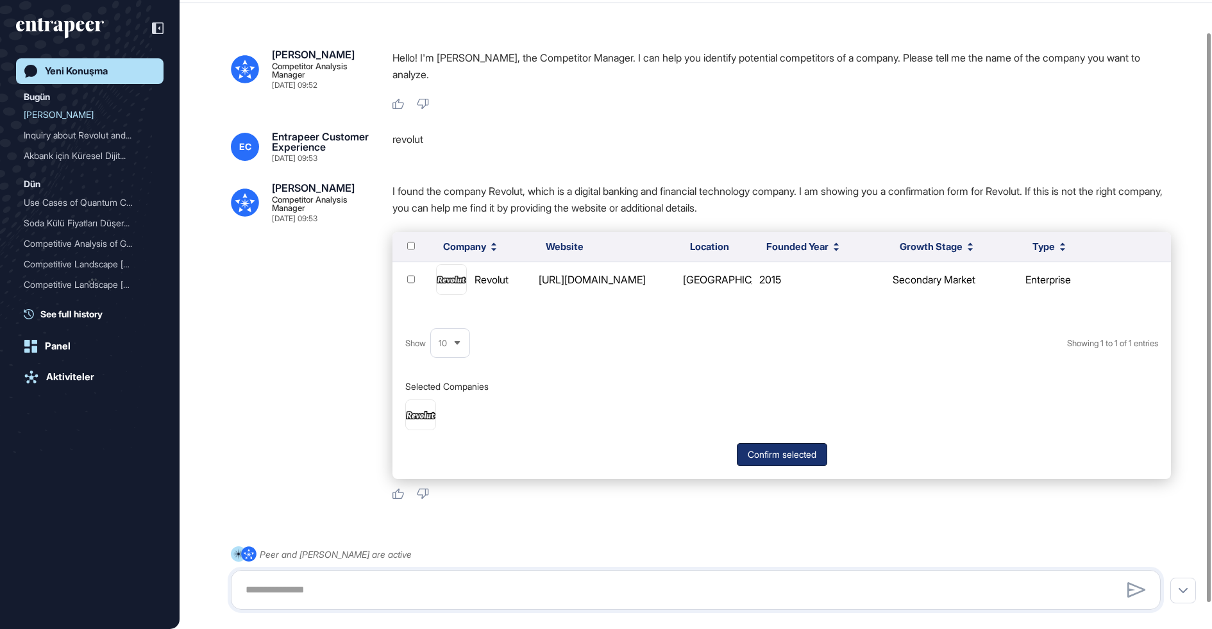
click at [774, 443] on button "Confirm selected" at bounding box center [782, 454] width 90 height 23
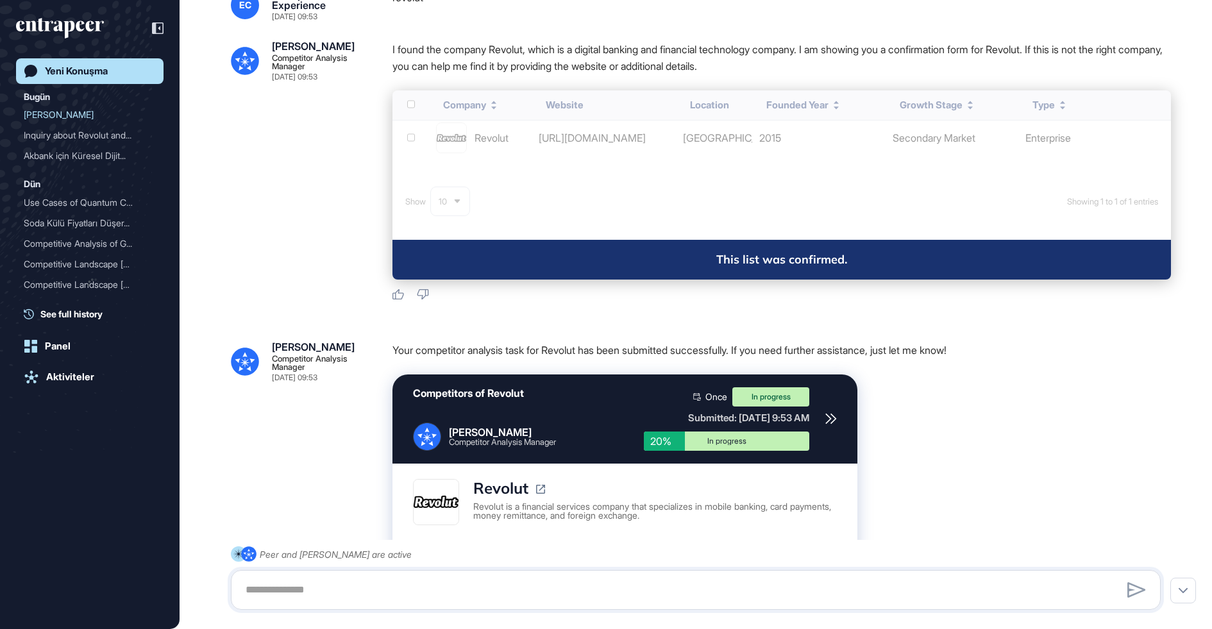
scroll to position [180, 0]
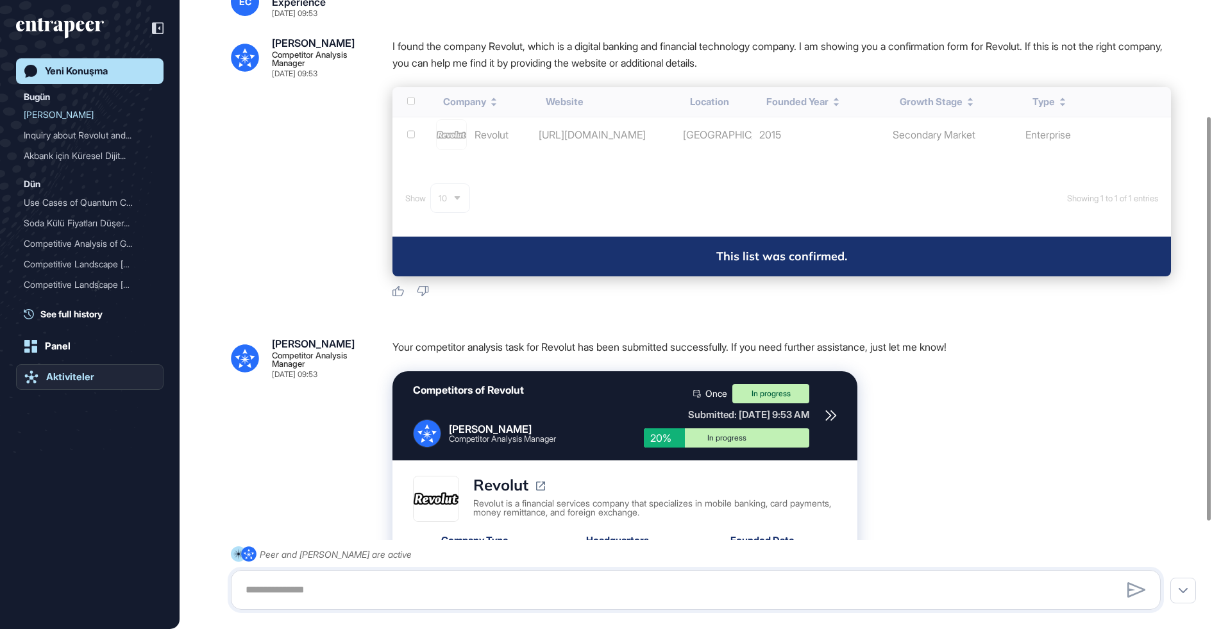
click at [53, 381] on div "Aktiviteler" at bounding box center [70, 377] width 48 height 12
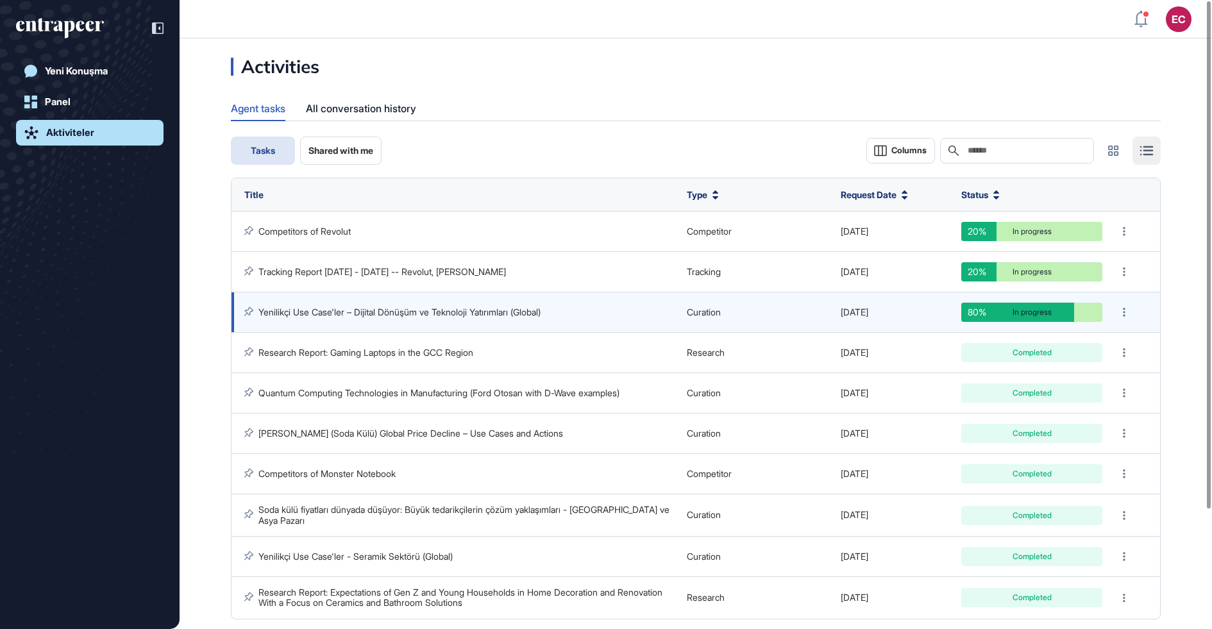
click at [371, 310] on link "Yenilikçi Use Case'ler – Dijital Dönüşüm ve Teknoloji Yatırımları (Global)" at bounding box center [400, 312] width 282 height 11
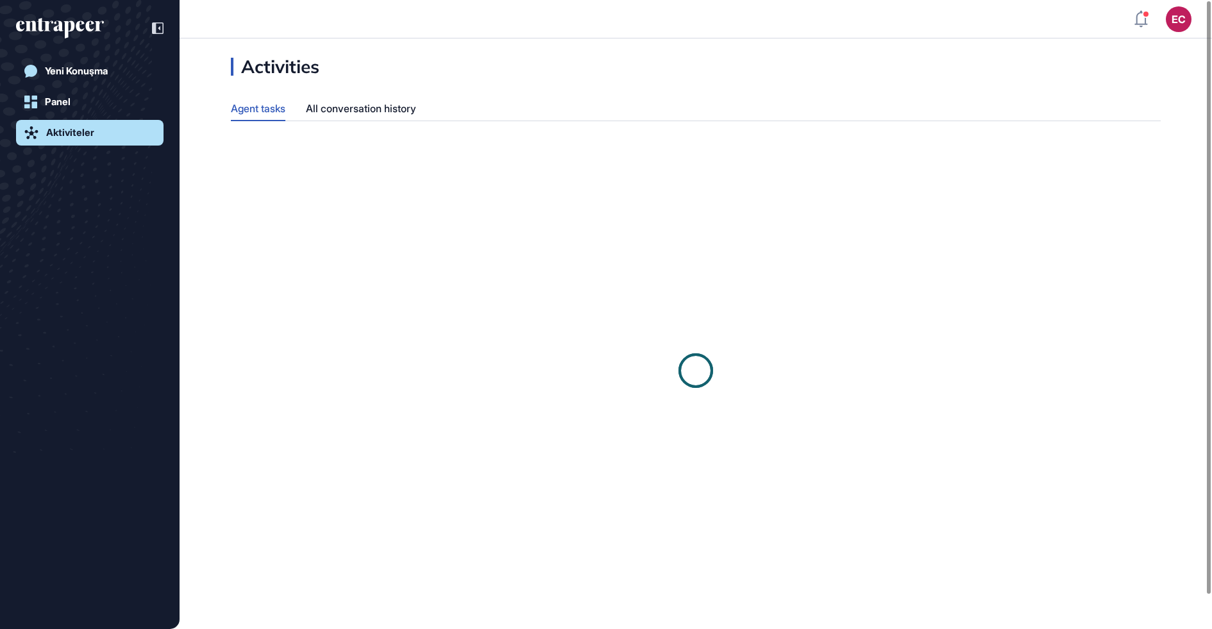
click at [489, 64] on div "Activities Agent tasks All conversation history Choose collection Create new co…" at bounding box center [696, 332] width 1033 height 548
click at [373, 115] on div "All conversation history" at bounding box center [361, 108] width 110 height 25
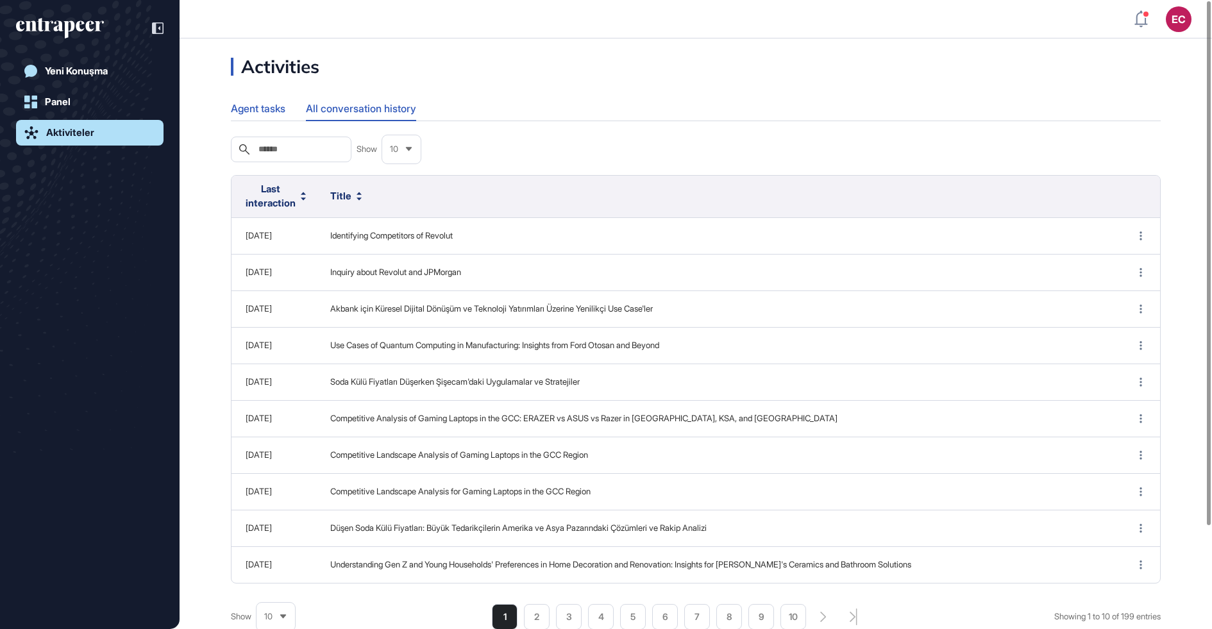
click at [267, 114] on div "Agent tasks" at bounding box center [258, 108] width 55 height 25
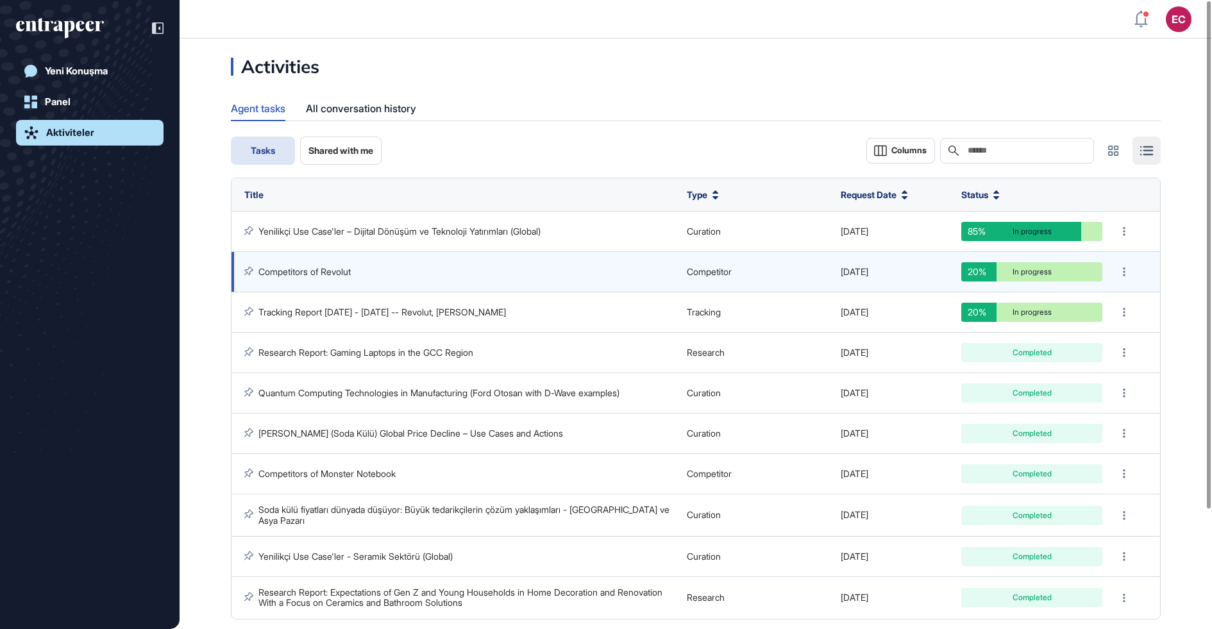
click at [330, 274] on link "Competitors of Revolut" at bounding box center [305, 271] width 92 height 11
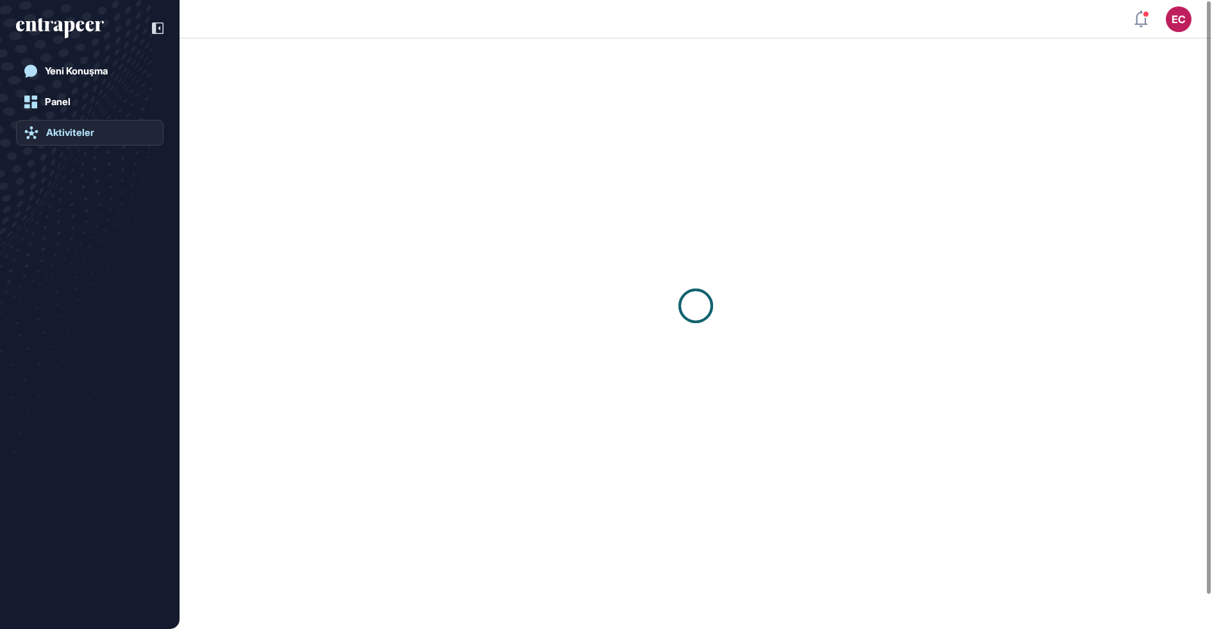
click at [86, 132] on div "Aktiviteler" at bounding box center [70, 133] width 48 height 12
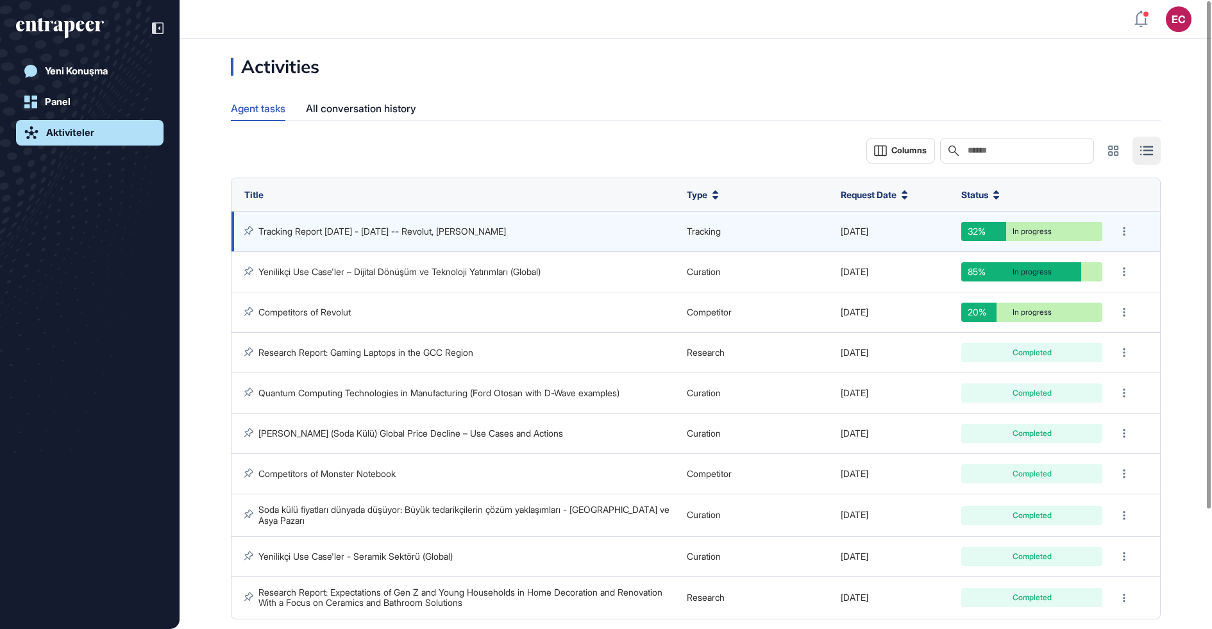
click at [378, 235] on link "Tracking Report [DATE] - [DATE] -- Revolut, [PERSON_NAME]" at bounding box center [383, 231] width 248 height 11
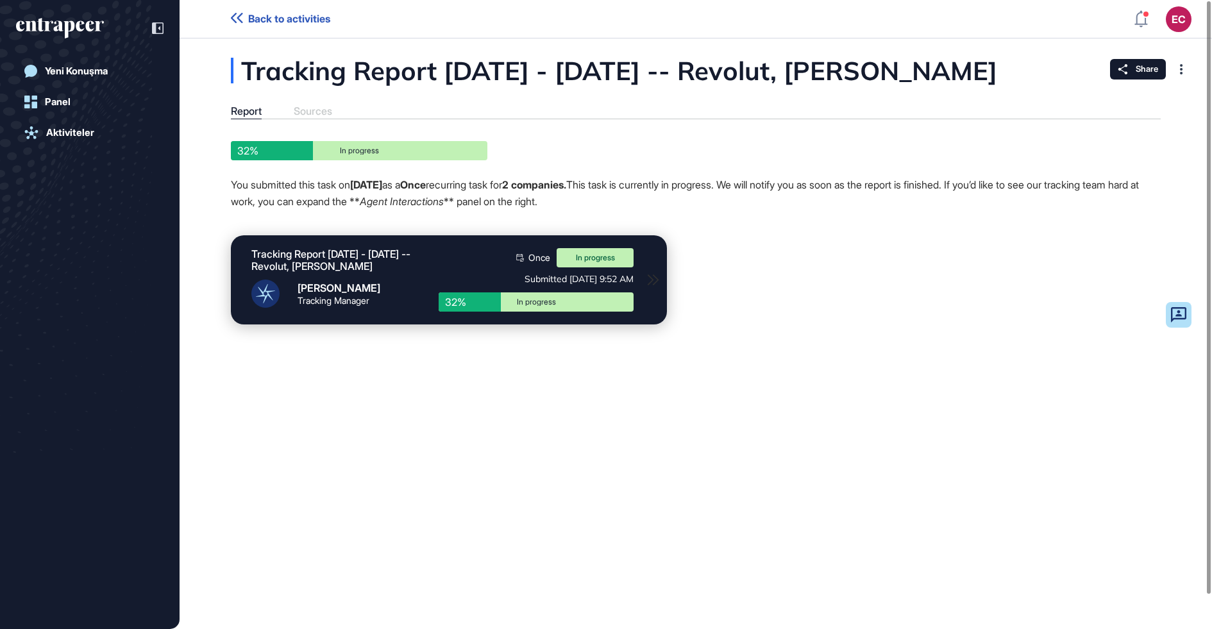
drag, startPoint x: 37, startPoint y: 24, endPoint x: 39, endPoint y: 2, distance: 22.5
click at [37, 24] on icon "entrapeer-logo" at bounding box center [60, 28] width 88 height 21
